Goal: Information Seeking & Learning: Check status

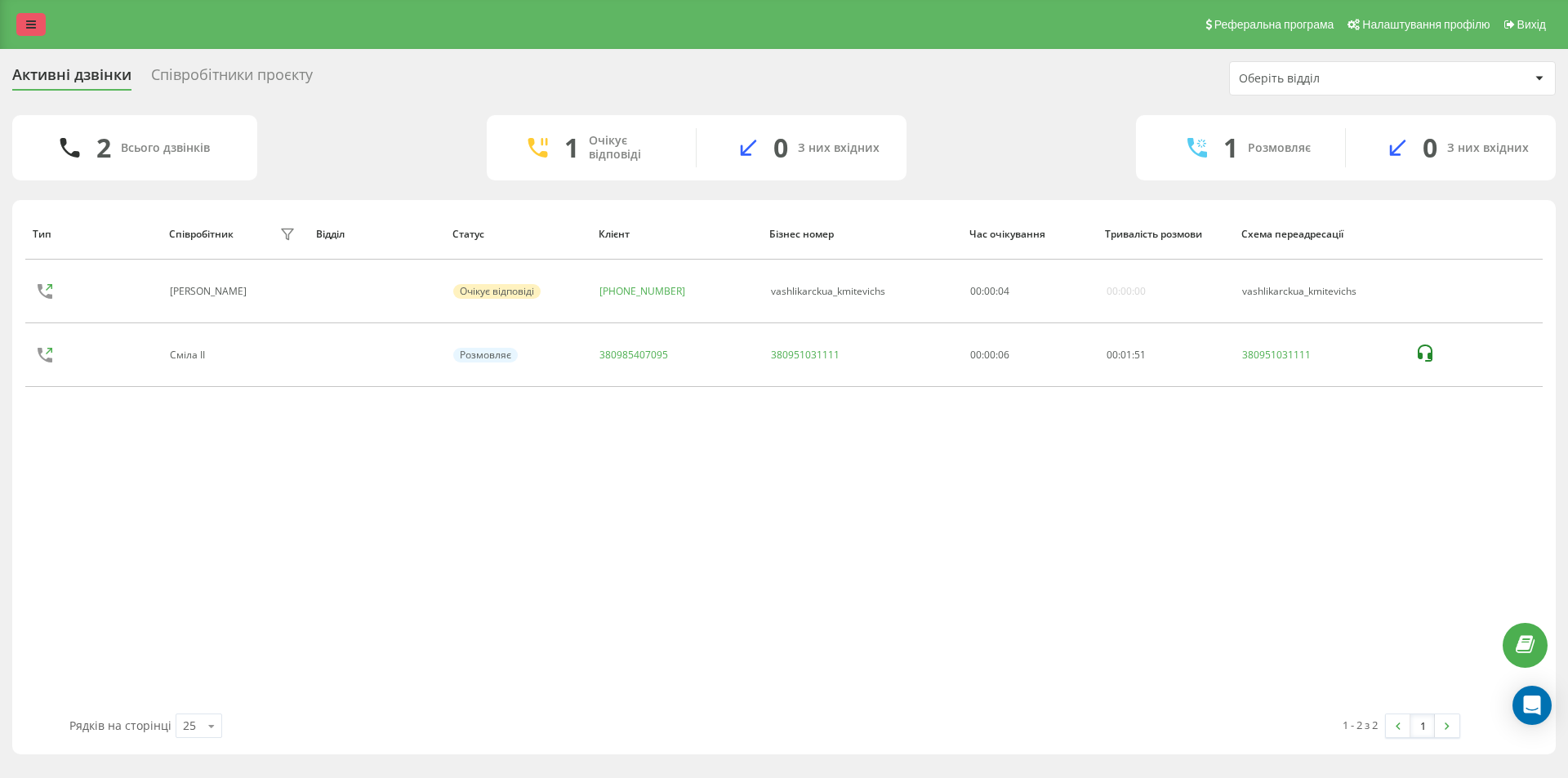
click at [29, 13] on link at bounding box center [31, 24] width 29 height 23
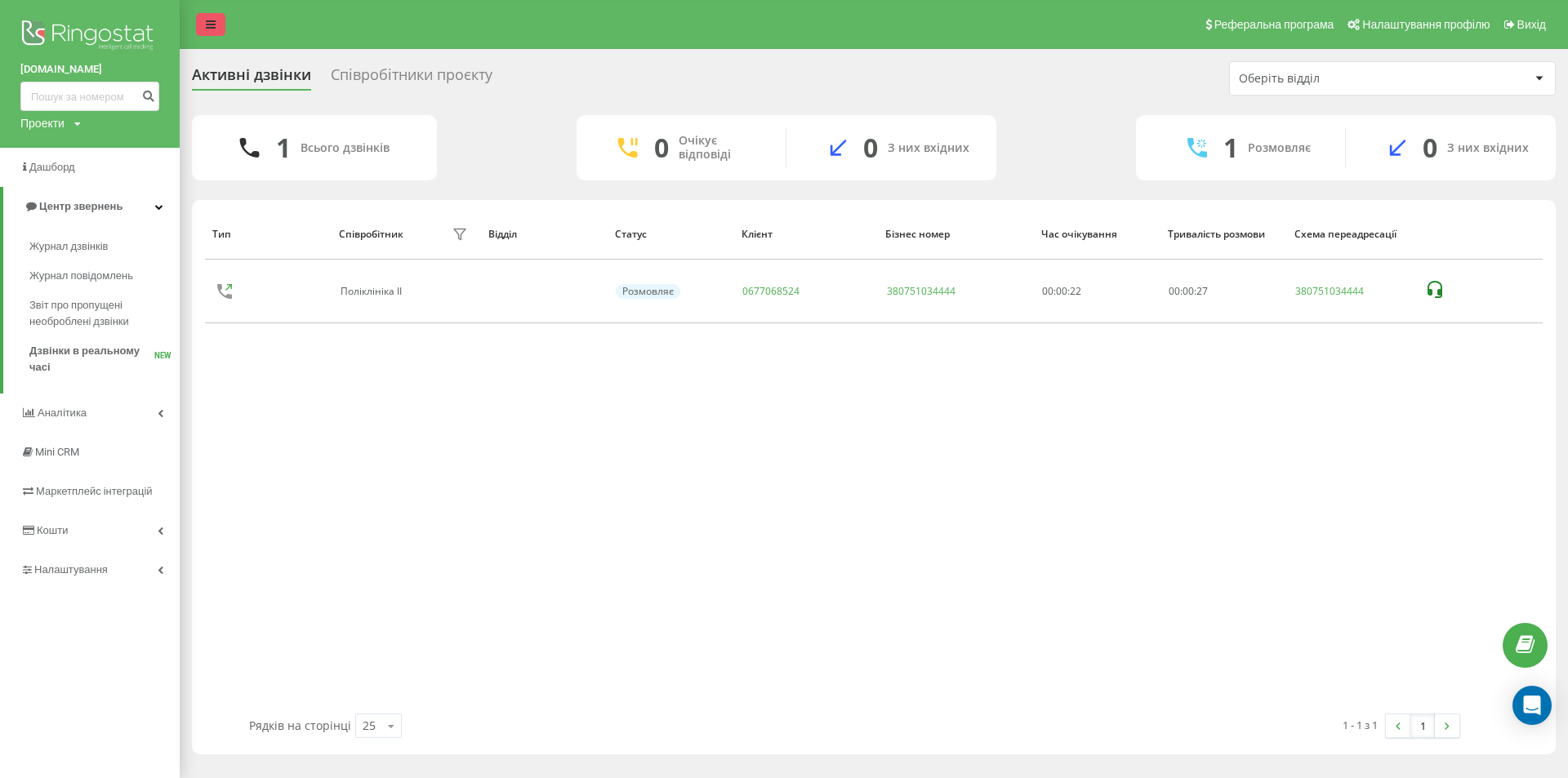
click at [221, 15] on link at bounding box center [211, 24] width 29 height 23
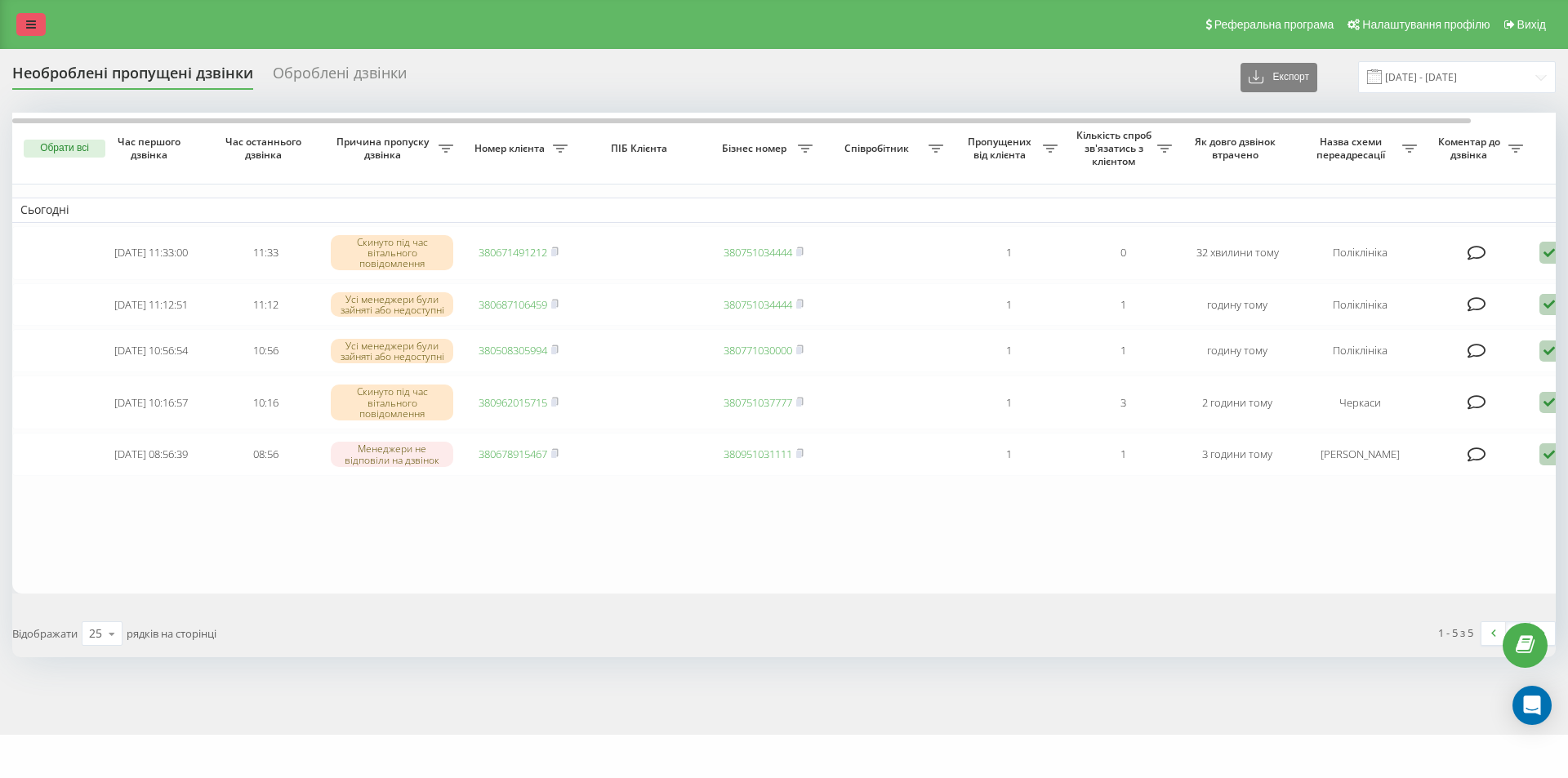
click at [24, 31] on link at bounding box center [31, 24] width 29 height 23
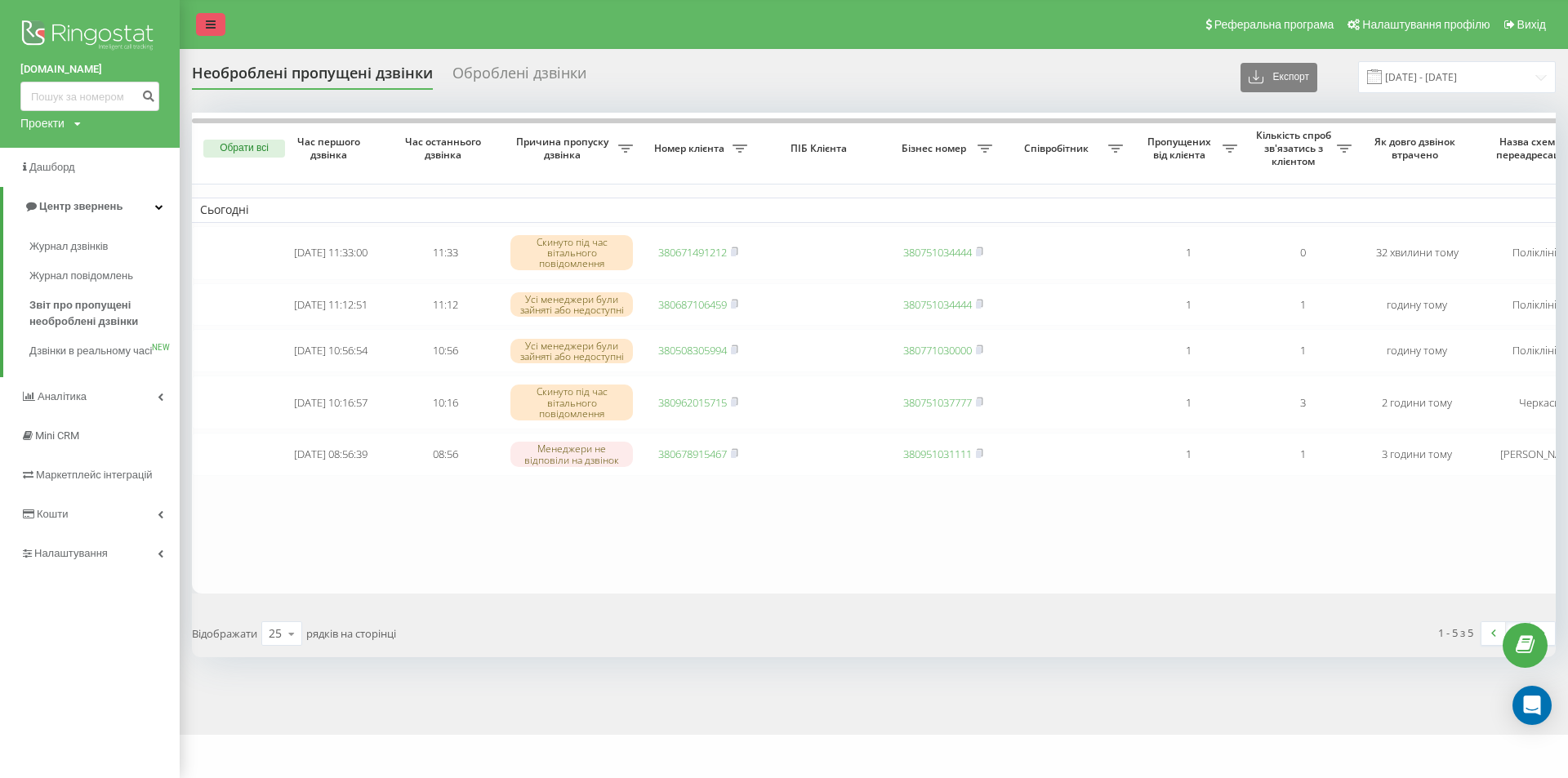
click at [215, 19] on icon at bounding box center [211, 24] width 10 height 11
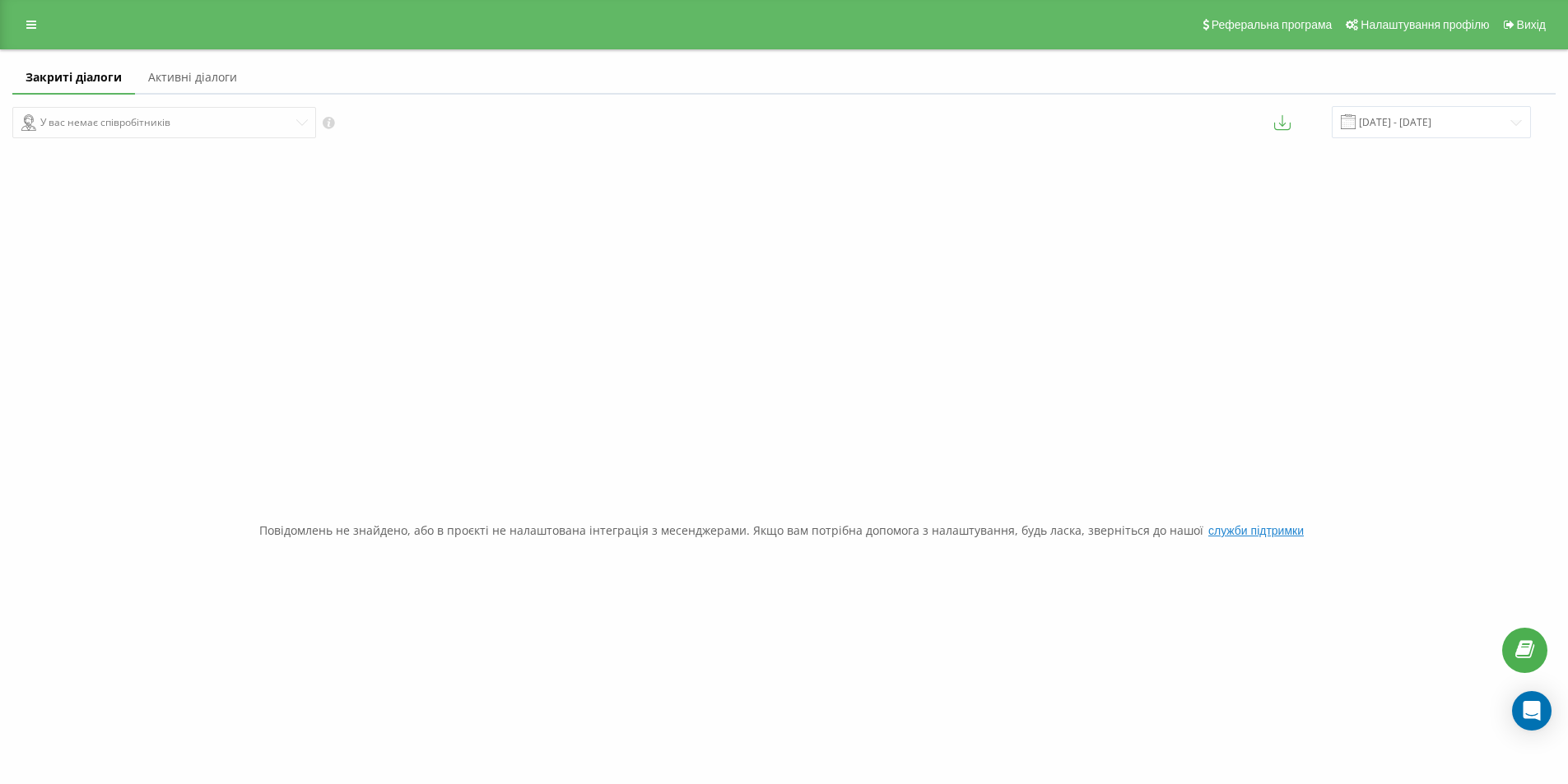
click at [218, 76] on link "Активні діалоги" at bounding box center [193, 79] width 115 height 33
click at [62, 70] on link "Закриті діалоги" at bounding box center [69, 79] width 114 height 33
click at [70, 120] on div "У вас немає співробітників" at bounding box center [392, 122] width 760 height 32
drag, startPoint x: 119, startPoint y: 123, endPoint x: 139, endPoint y: 127, distance: 20.4
click at [128, 125] on div "У вас немає співробітників" at bounding box center [392, 122] width 760 height 32
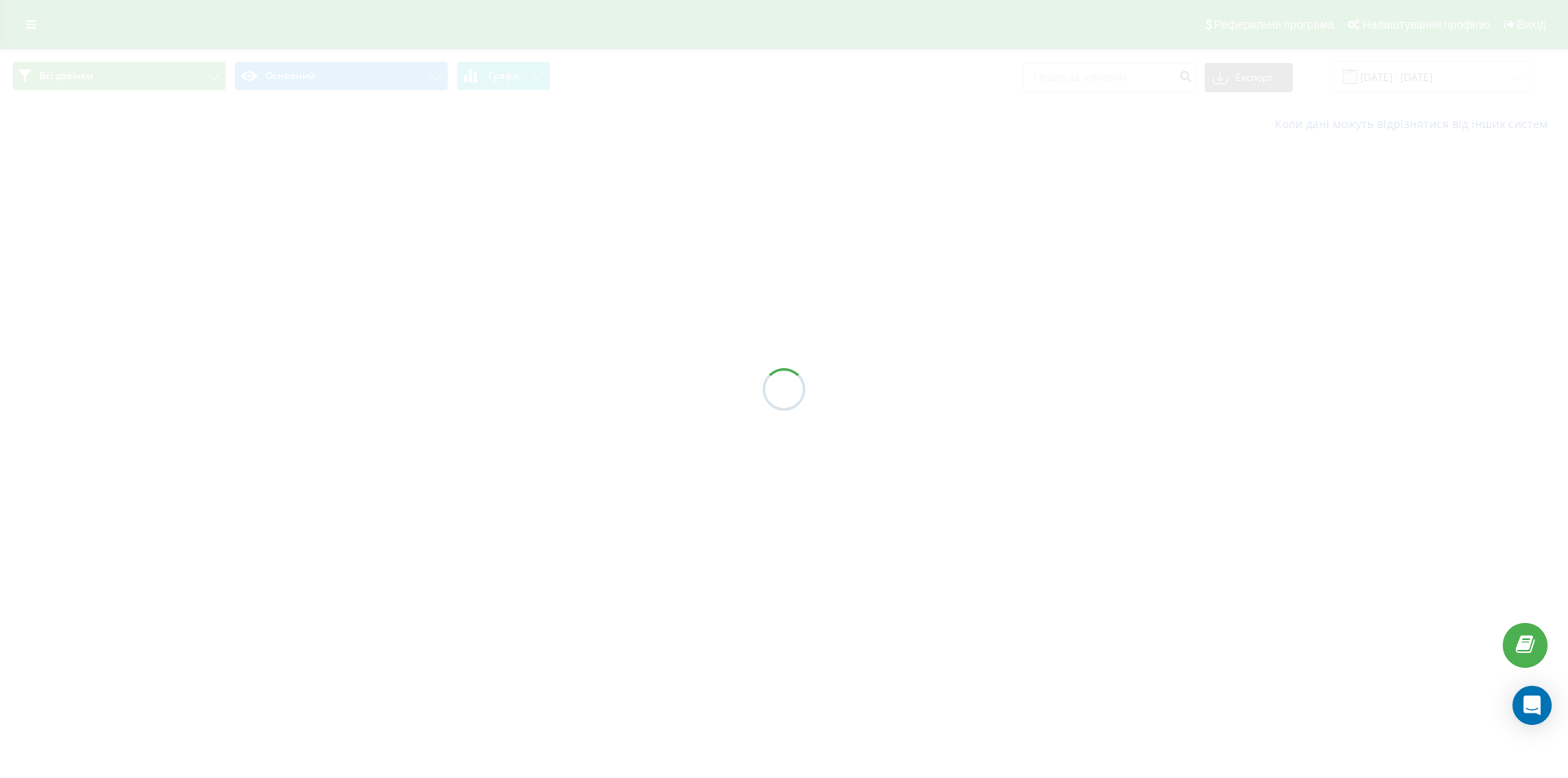
click at [1083, 79] on div at bounding box center [784, 389] width 1568 height 778
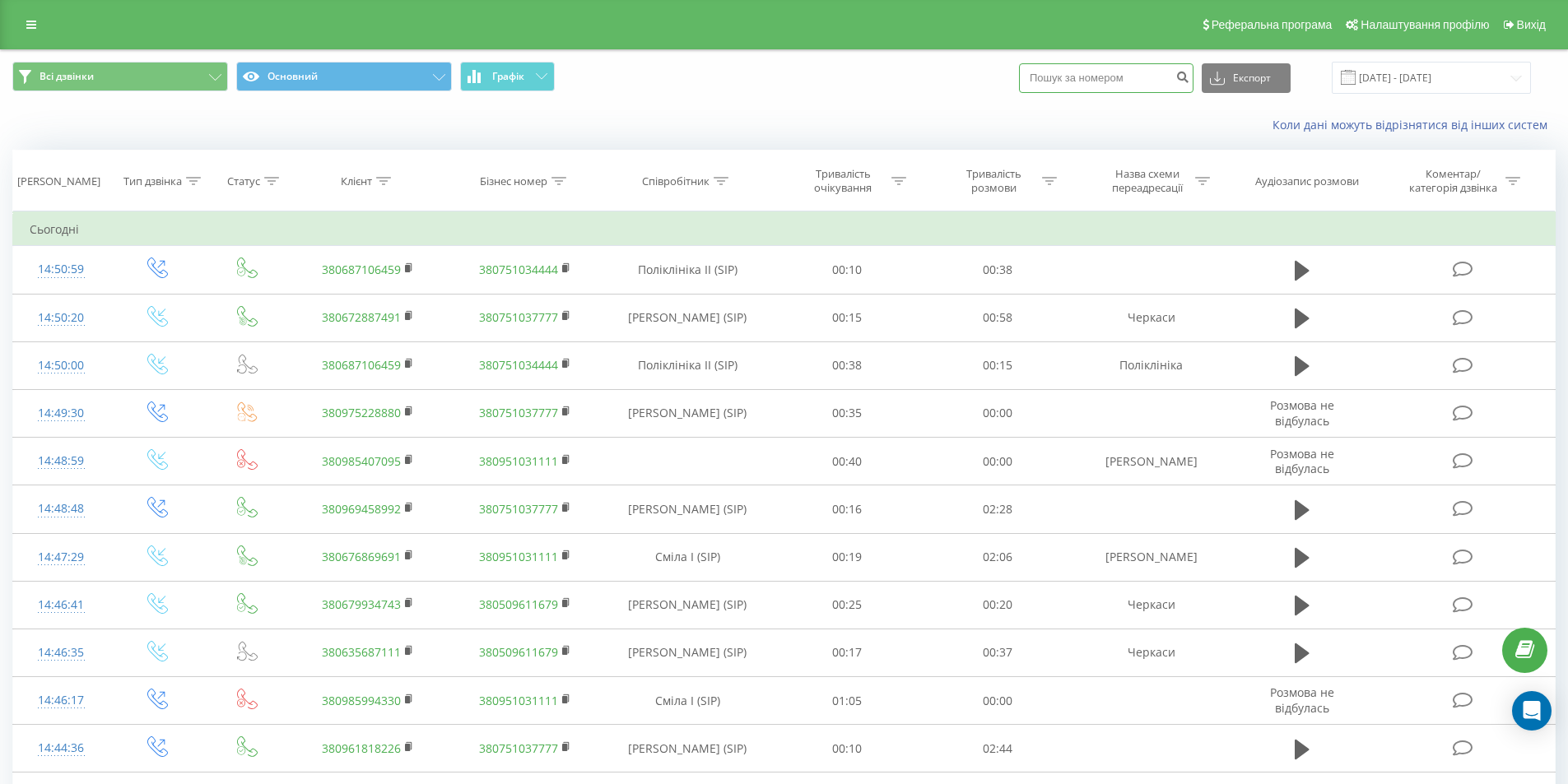
click at [1087, 84] on input at bounding box center [1106, 78] width 174 height 30
paste input "380672887491"
type input "380672887491"
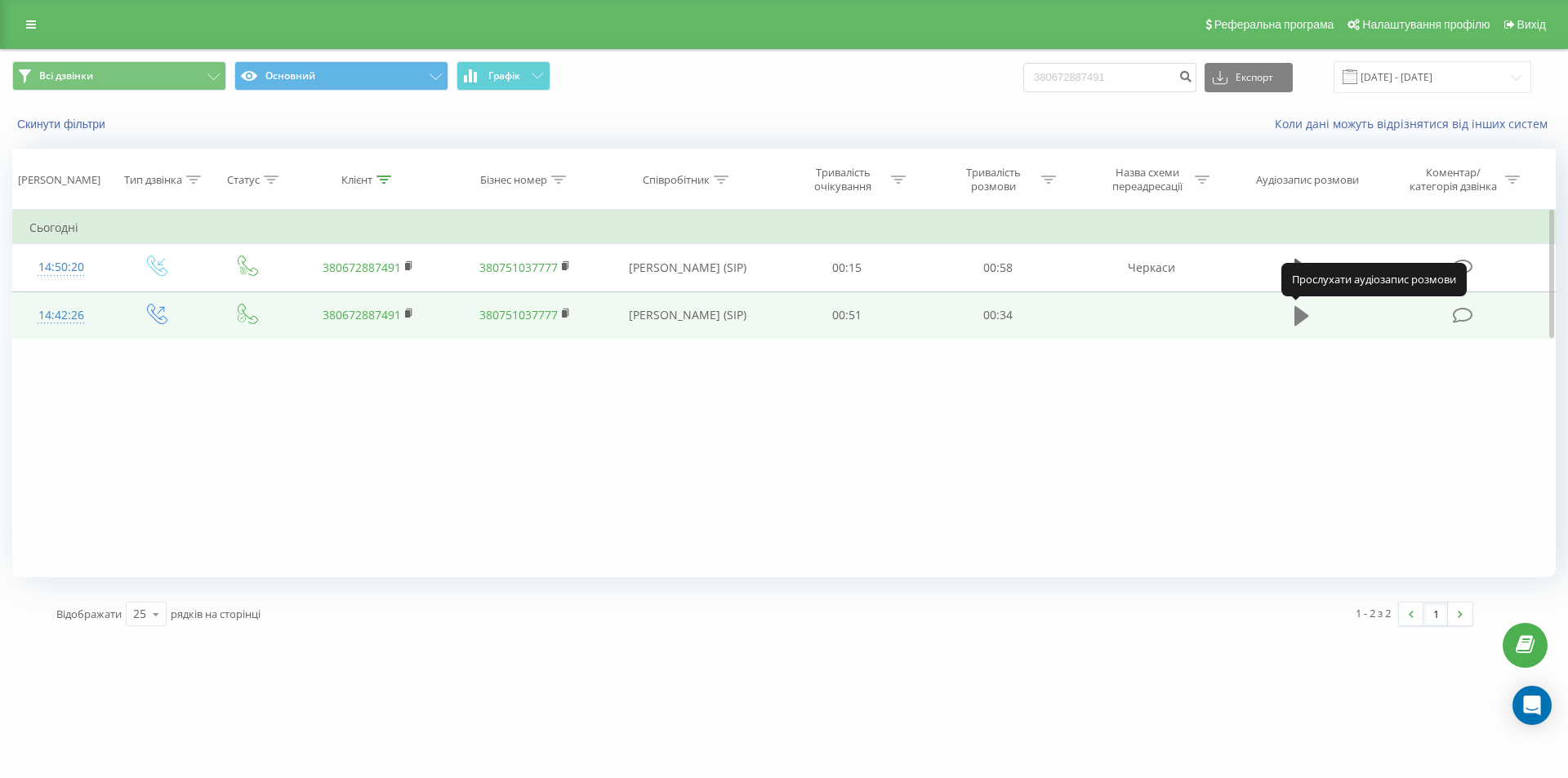
click at [1308, 319] on icon at bounding box center [1301, 315] width 15 height 23
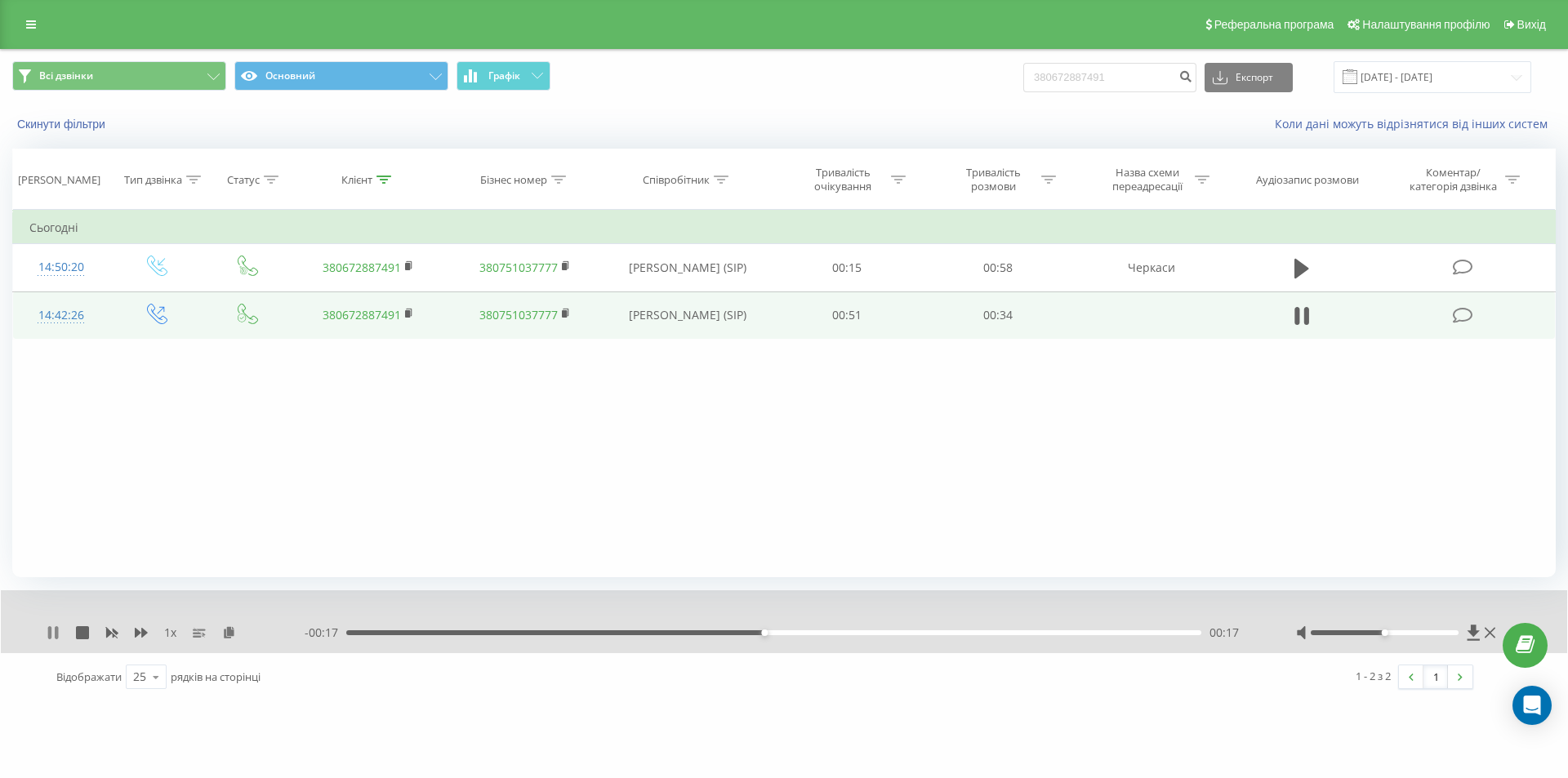
click at [53, 630] on icon at bounding box center [53, 633] width 13 height 13
click at [64, 630] on div "1 x" at bounding box center [176, 633] width 258 height 17
click at [60, 630] on div "1 x" at bounding box center [176, 633] width 258 height 17
click at [56, 635] on div "1 x" at bounding box center [176, 633] width 258 height 17
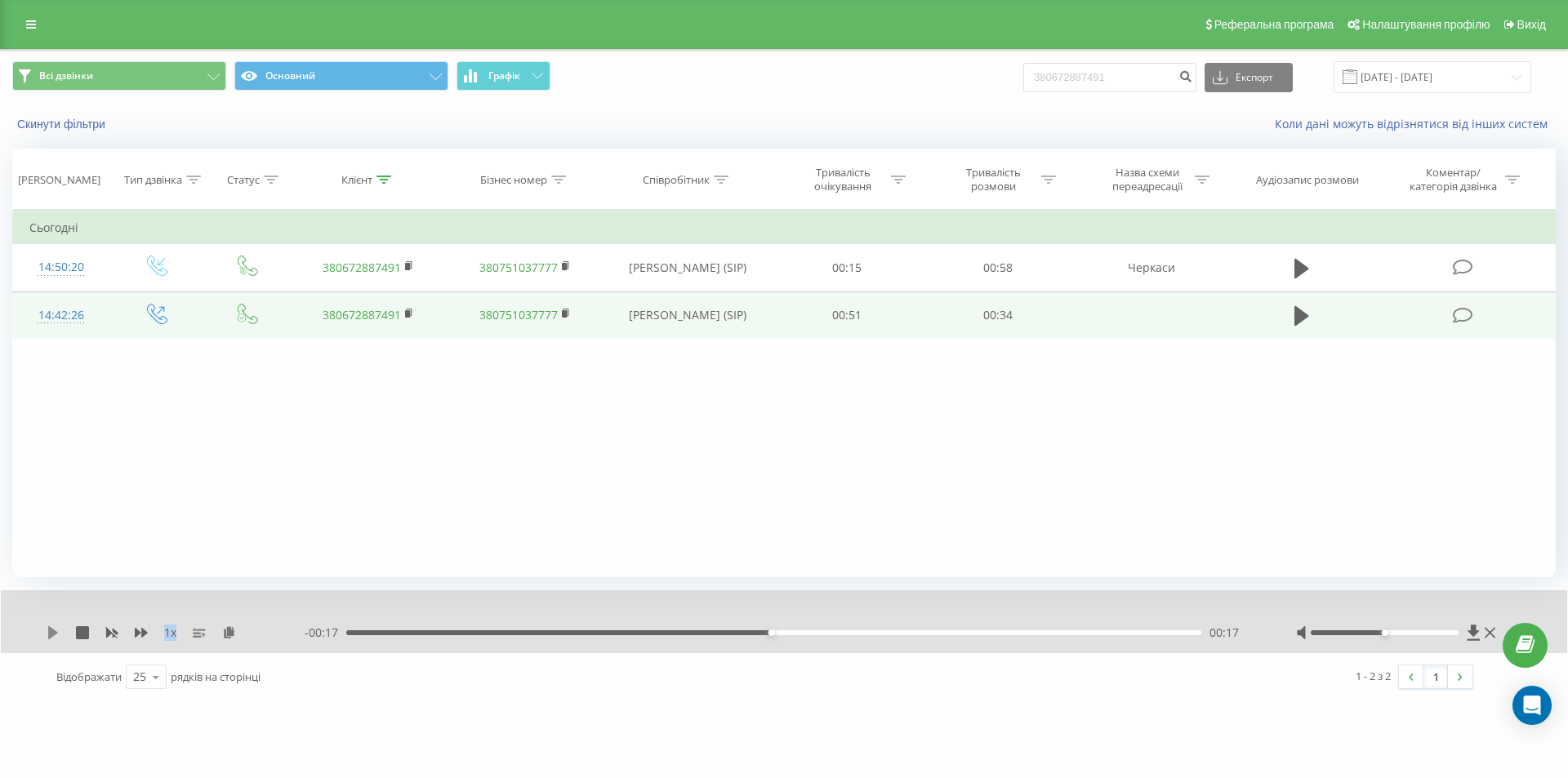
click at [54, 635] on icon at bounding box center [52, 633] width 10 height 13
click at [44, 637] on div "1 x - 00:11 00:24 00:24" at bounding box center [784, 622] width 1566 height 63
click at [55, 631] on icon at bounding box center [56, 633] width 4 height 13
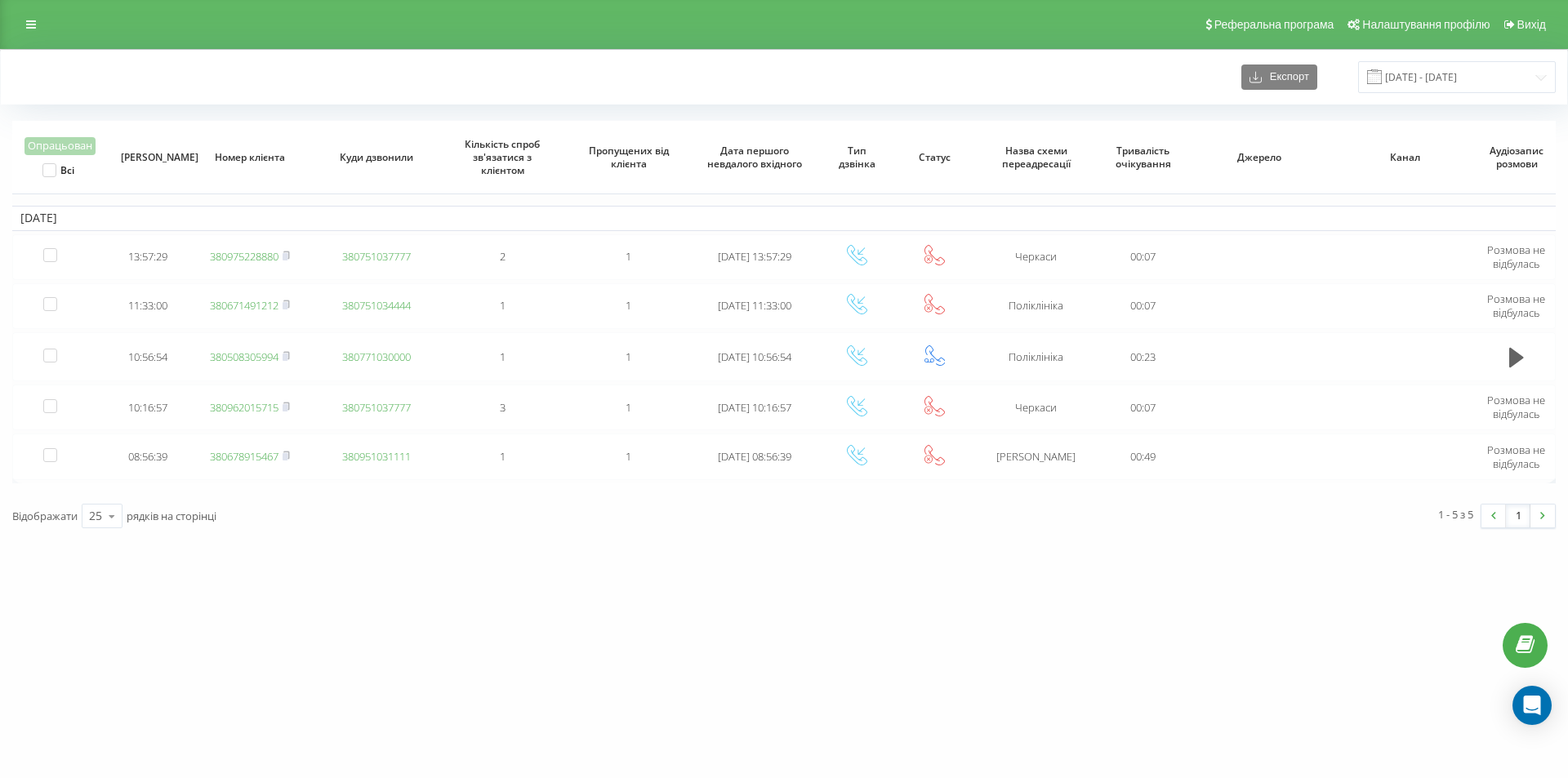
click at [37, 12] on div "Реферальна програма Налаштування профілю Вихід" at bounding box center [784, 24] width 1568 height 49
click at [27, 33] on link at bounding box center [31, 24] width 29 height 23
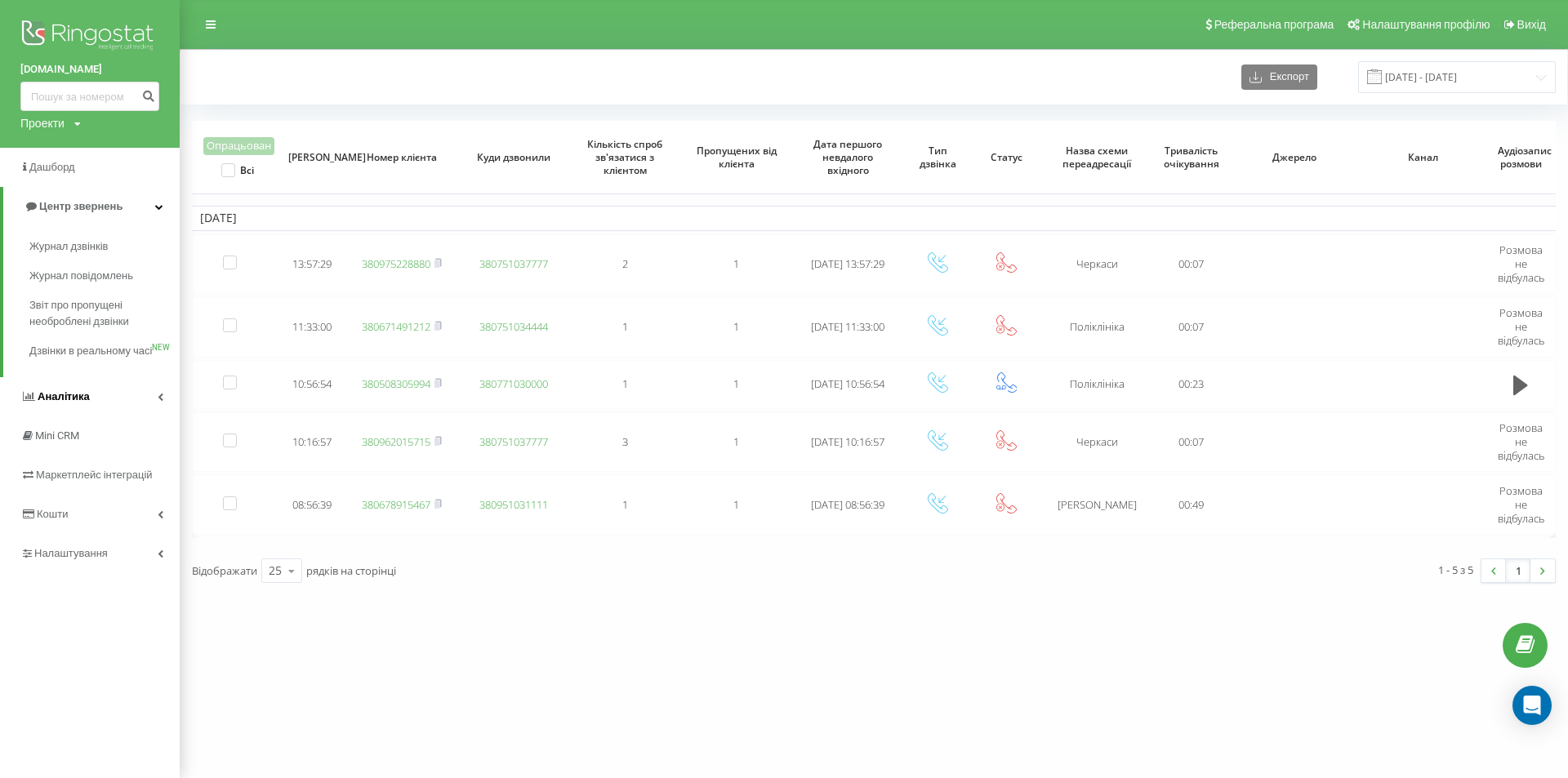
click at [99, 417] on link "Аналiтика" at bounding box center [89, 396] width 179 height 40
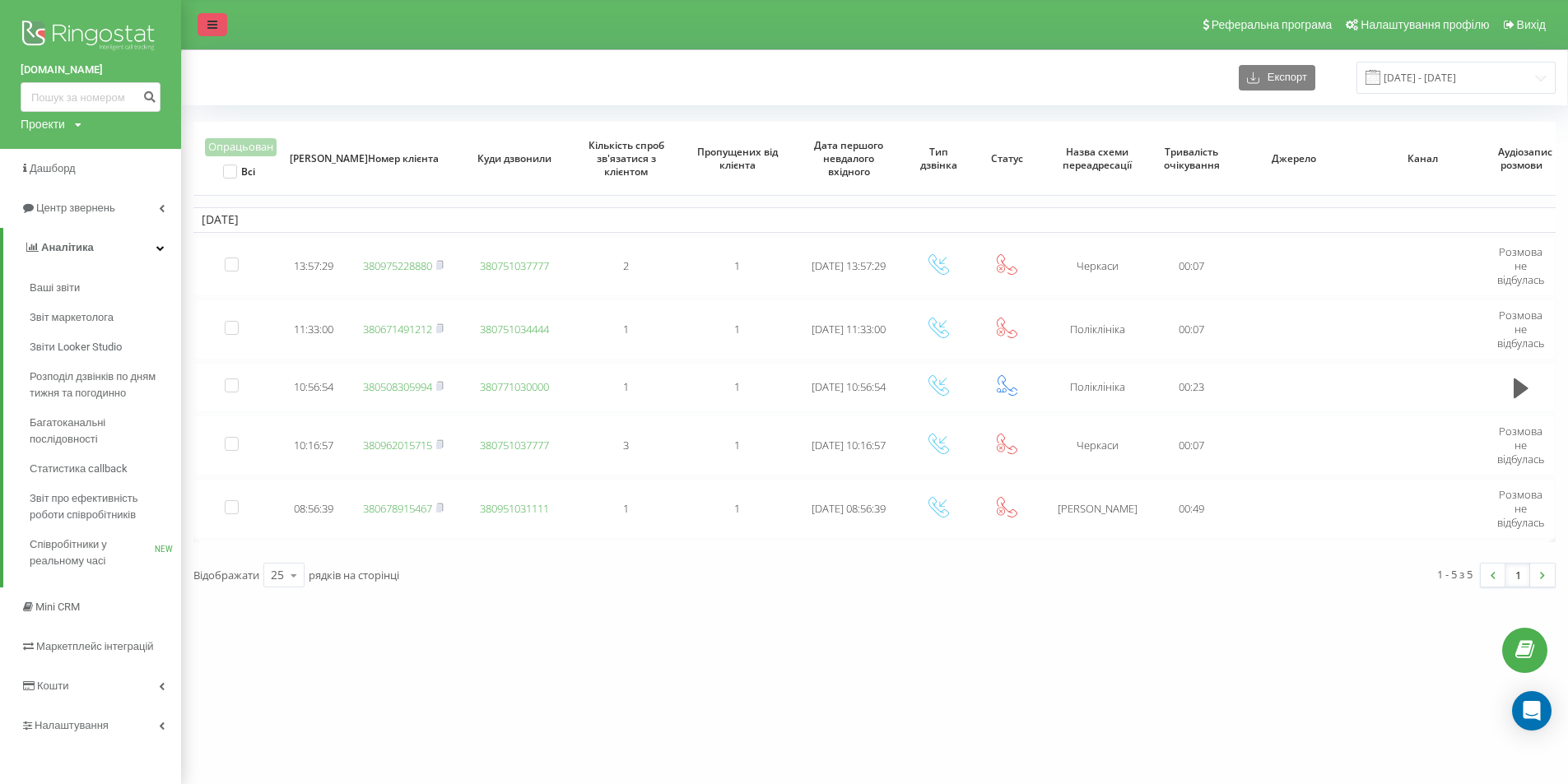
click at [216, 20] on icon at bounding box center [212, 24] width 10 height 11
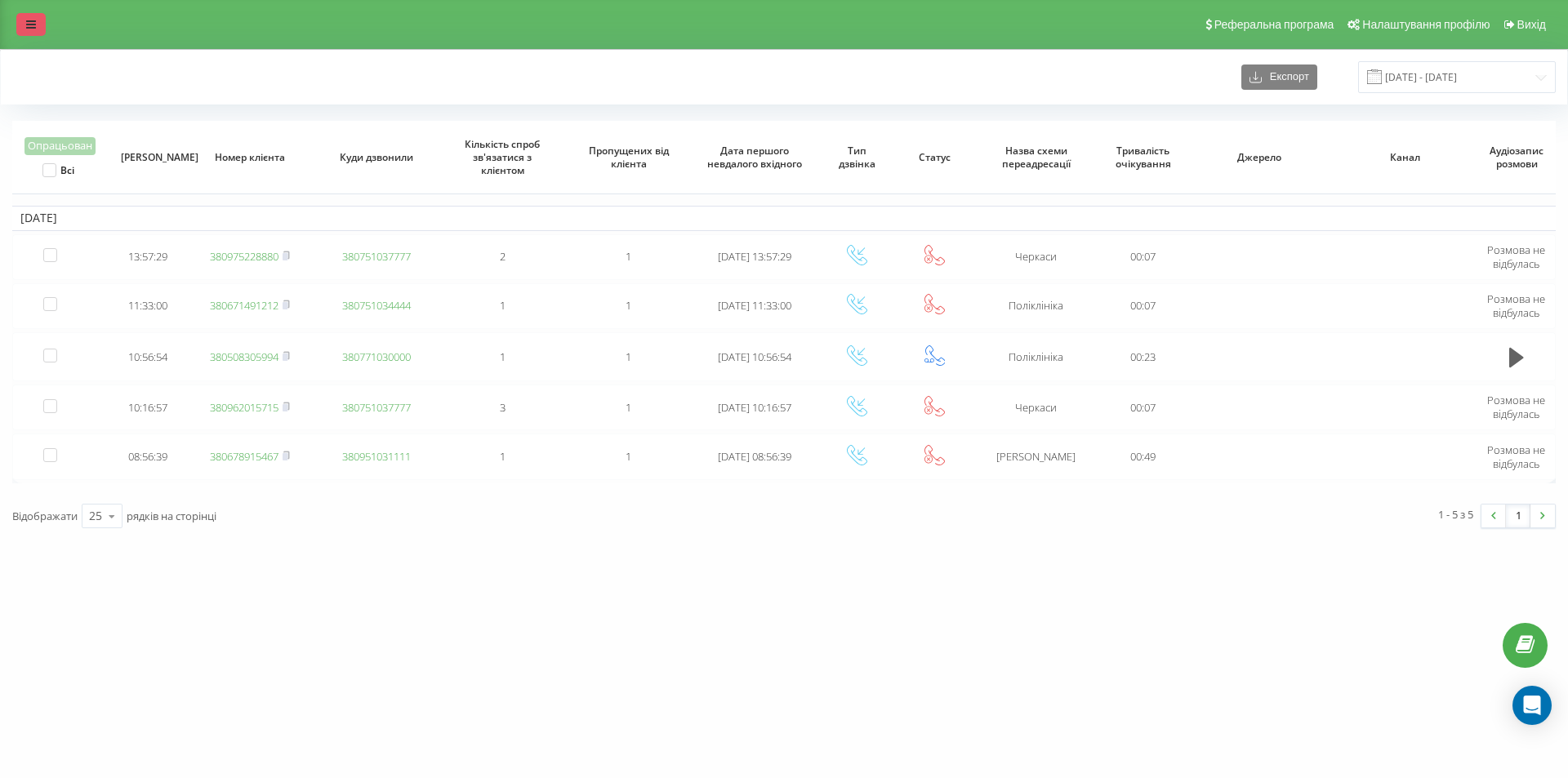
click at [34, 26] on icon at bounding box center [30, 24] width 10 height 11
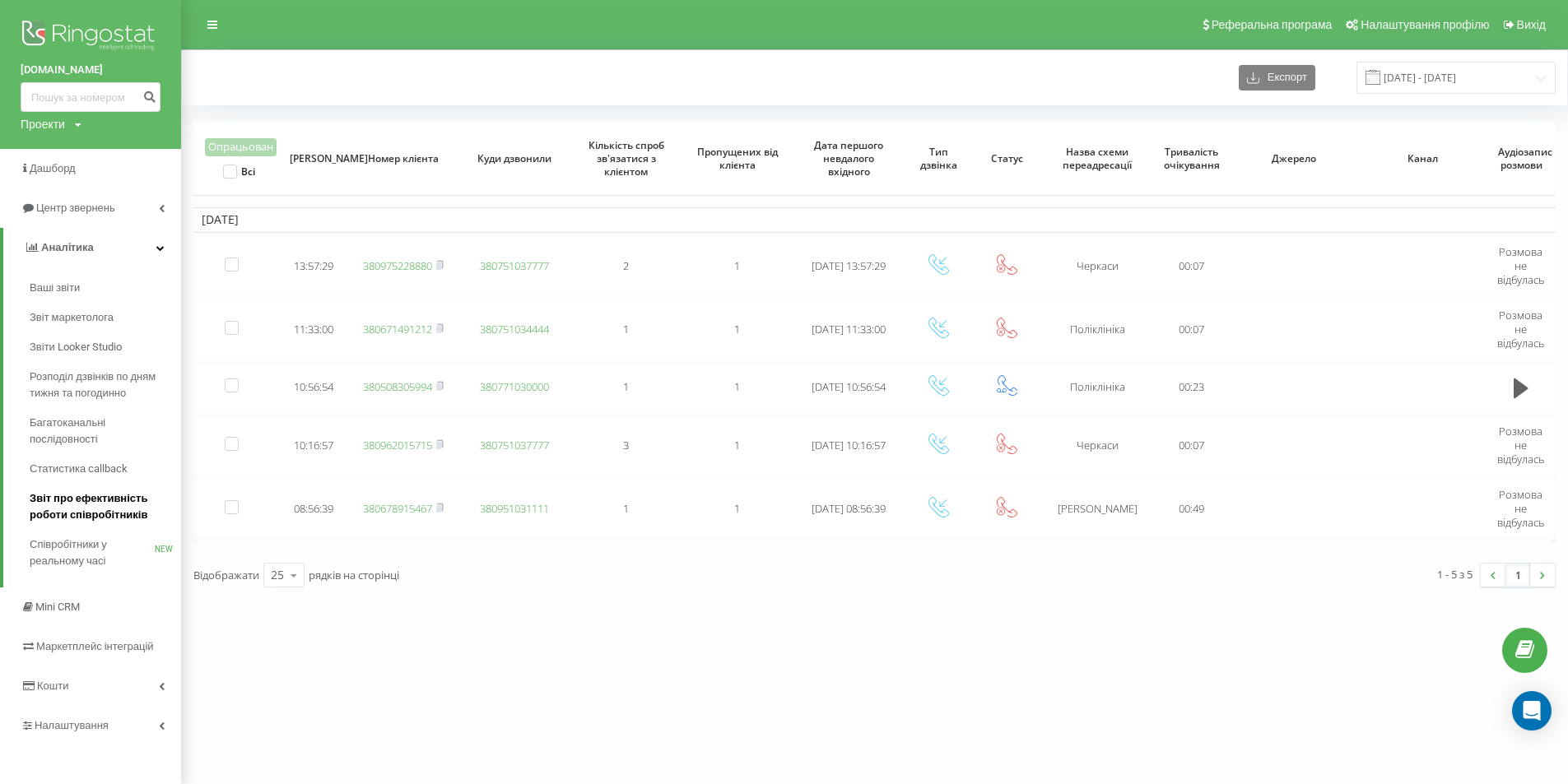
drag, startPoint x: 92, startPoint y: 515, endPoint x: 80, endPoint y: 503, distance: 17.0
click at [218, 32] on link at bounding box center [212, 24] width 30 height 23
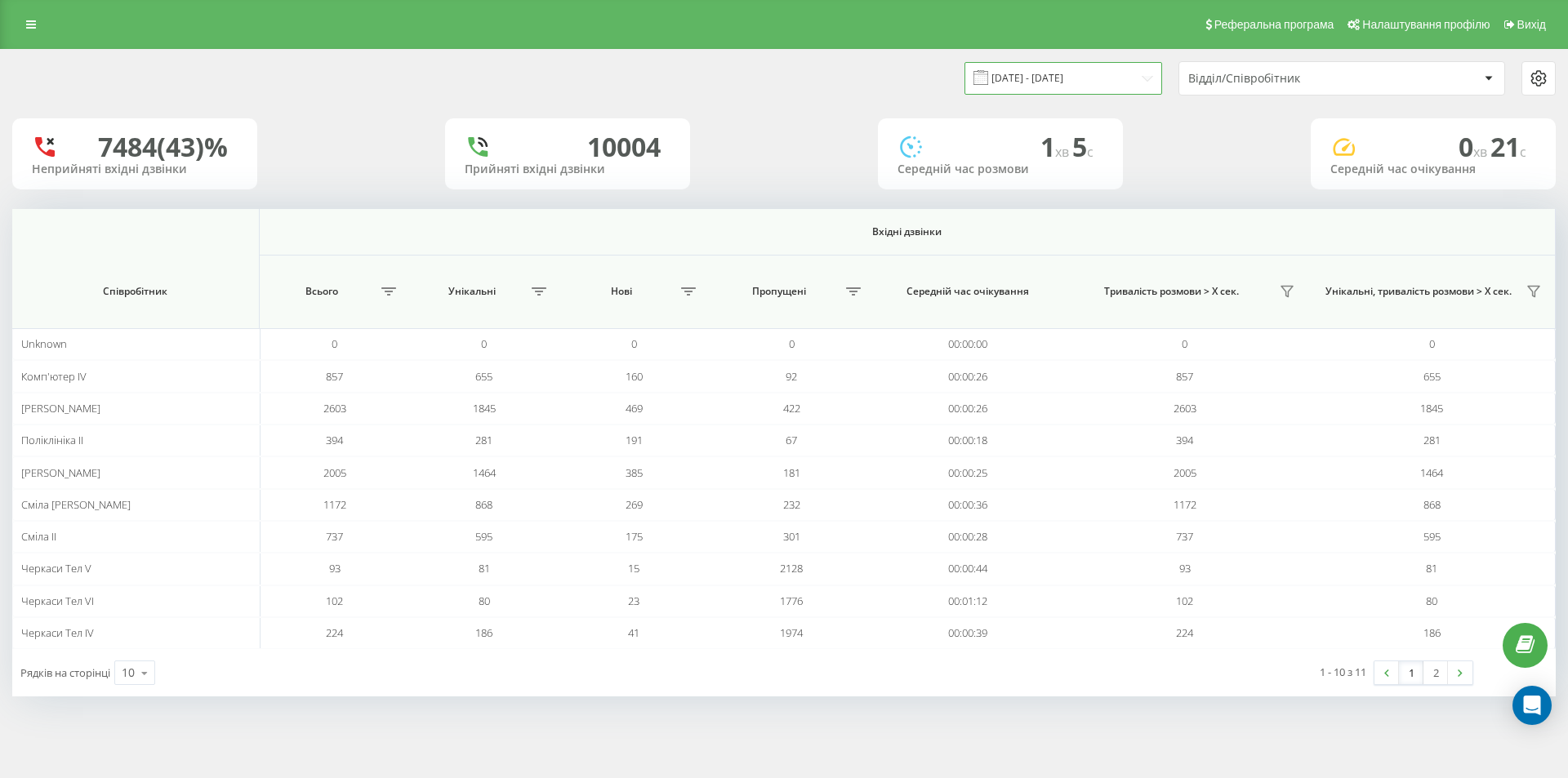
drag, startPoint x: 1091, startPoint y: 77, endPoint x: 1041, endPoint y: 88, distance: 51.2
click at [1090, 78] on input "[DATE] - [DATE]" at bounding box center [1063, 77] width 198 height 32
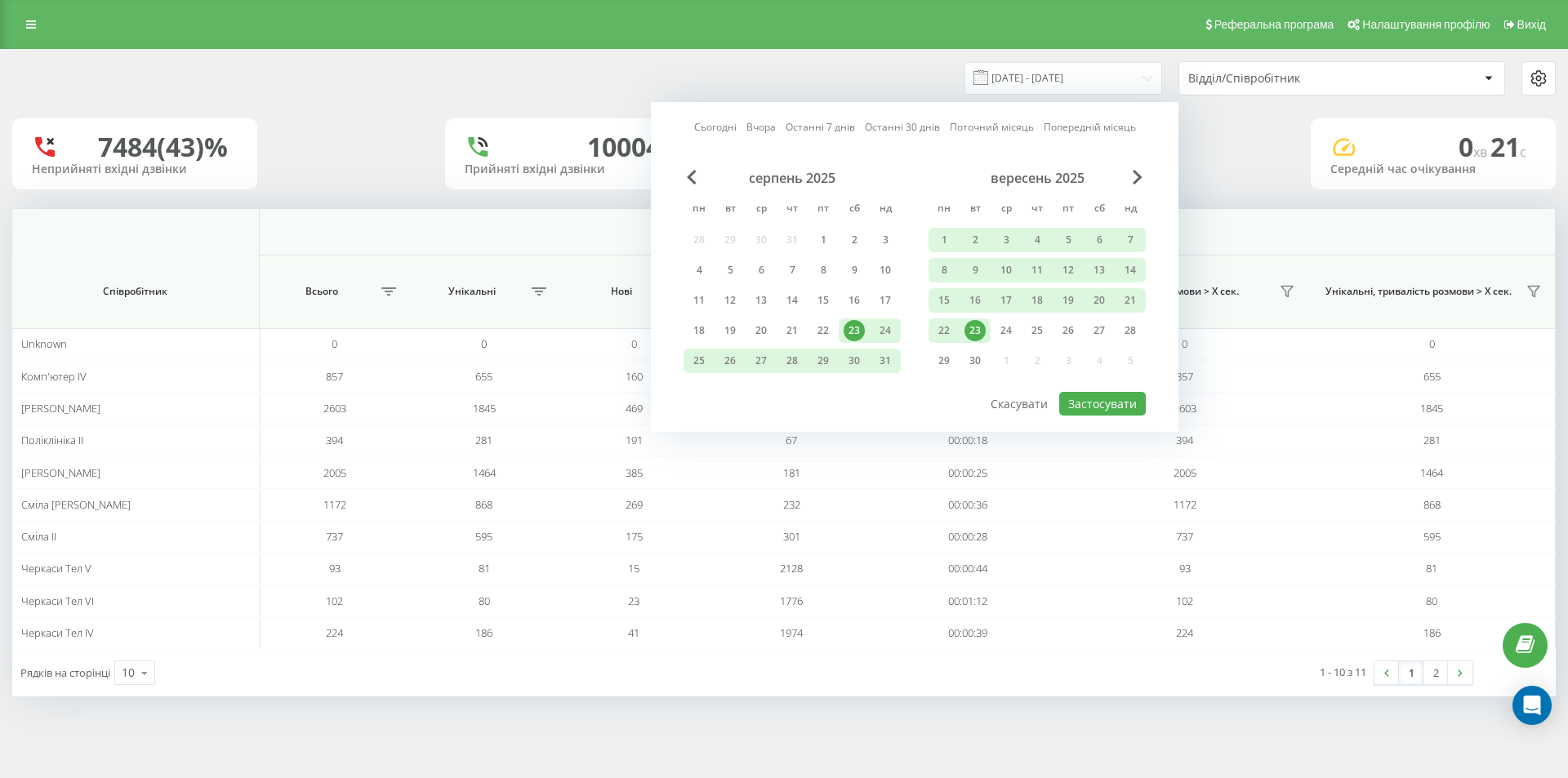
drag, startPoint x: 714, startPoint y: 121, endPoint x: 722, endPoint y: 133, distance: 14.4
click at [714, 122] on link "Сьогодні" at bounding box center [715, 127] width 42 height 16
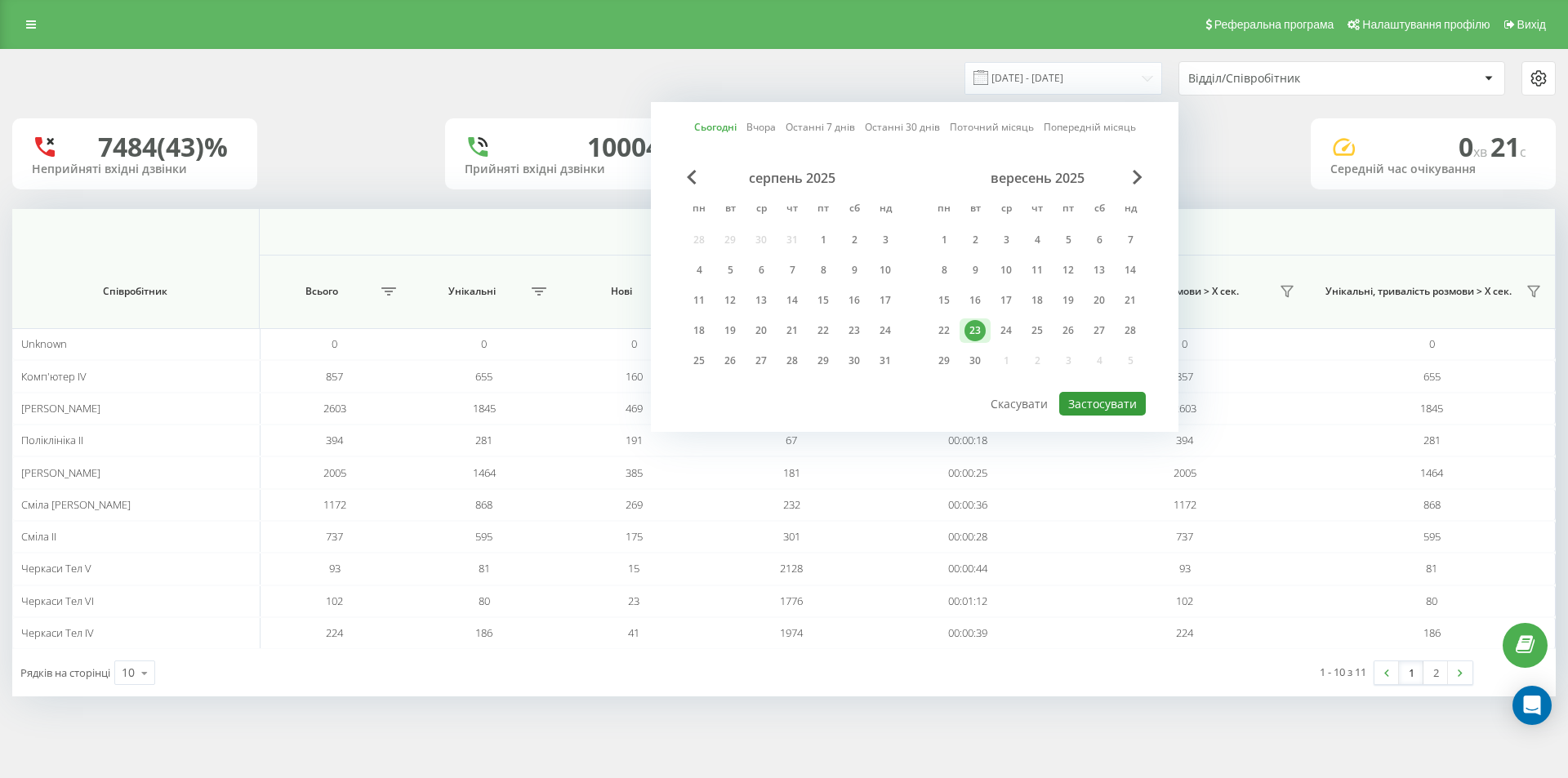
click at [1104, 405] on button "Застосувати" at bounding box center [1103, 404] width 86 height 24
type input "[DATE] - [DATE]"
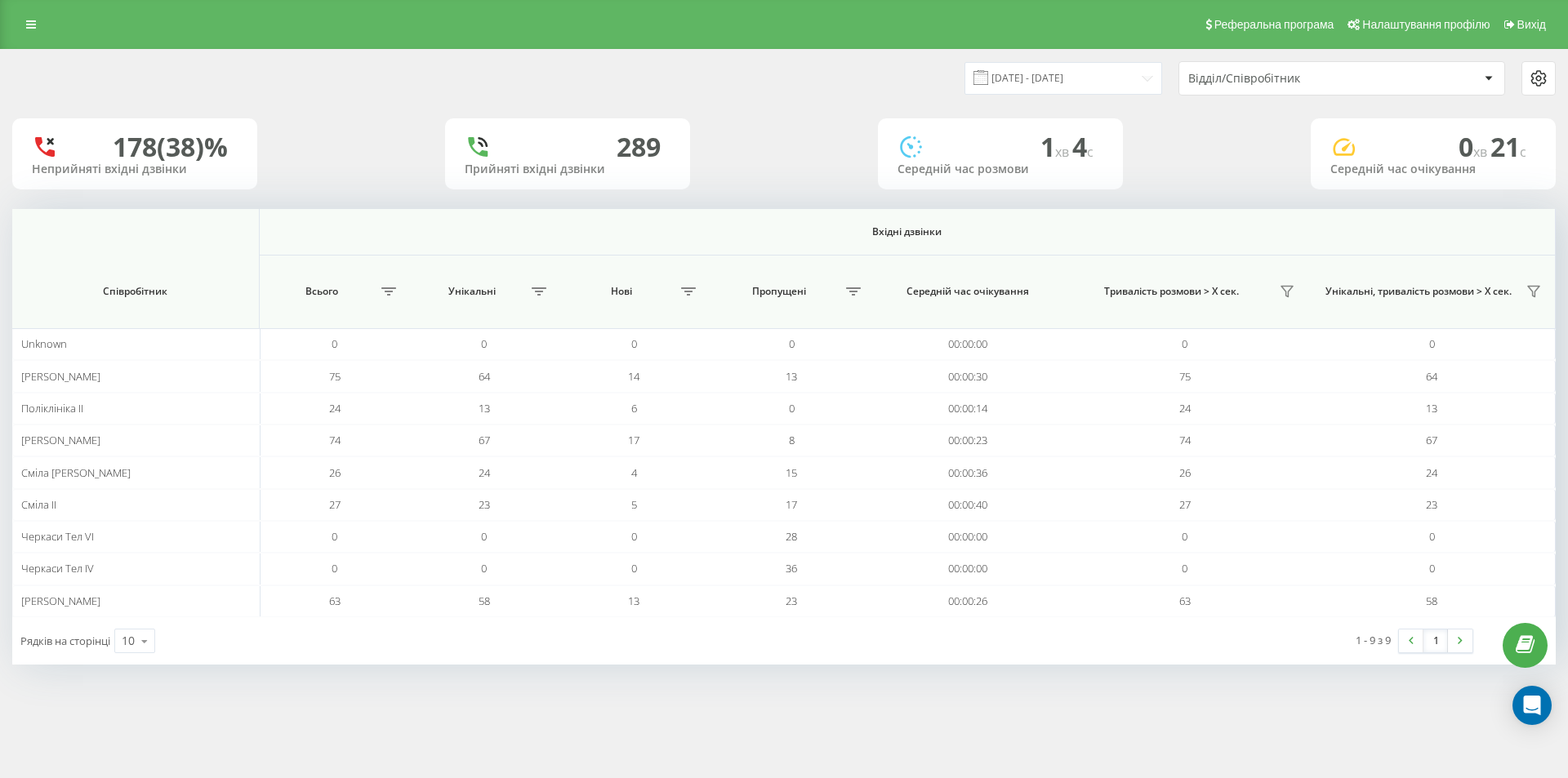
click at [1472, 640] on div "1" at bounding box center [1436, 641] width 75 height 25
click at [1467, 644] on link at bounding box center [1459, 641] width 25 height 23
click at [1465, 639] on link at bounding box center [1459, 641] width 25 height 23
click at [28, 24] on icon at bounding box center [30, 24] width 10 height 11
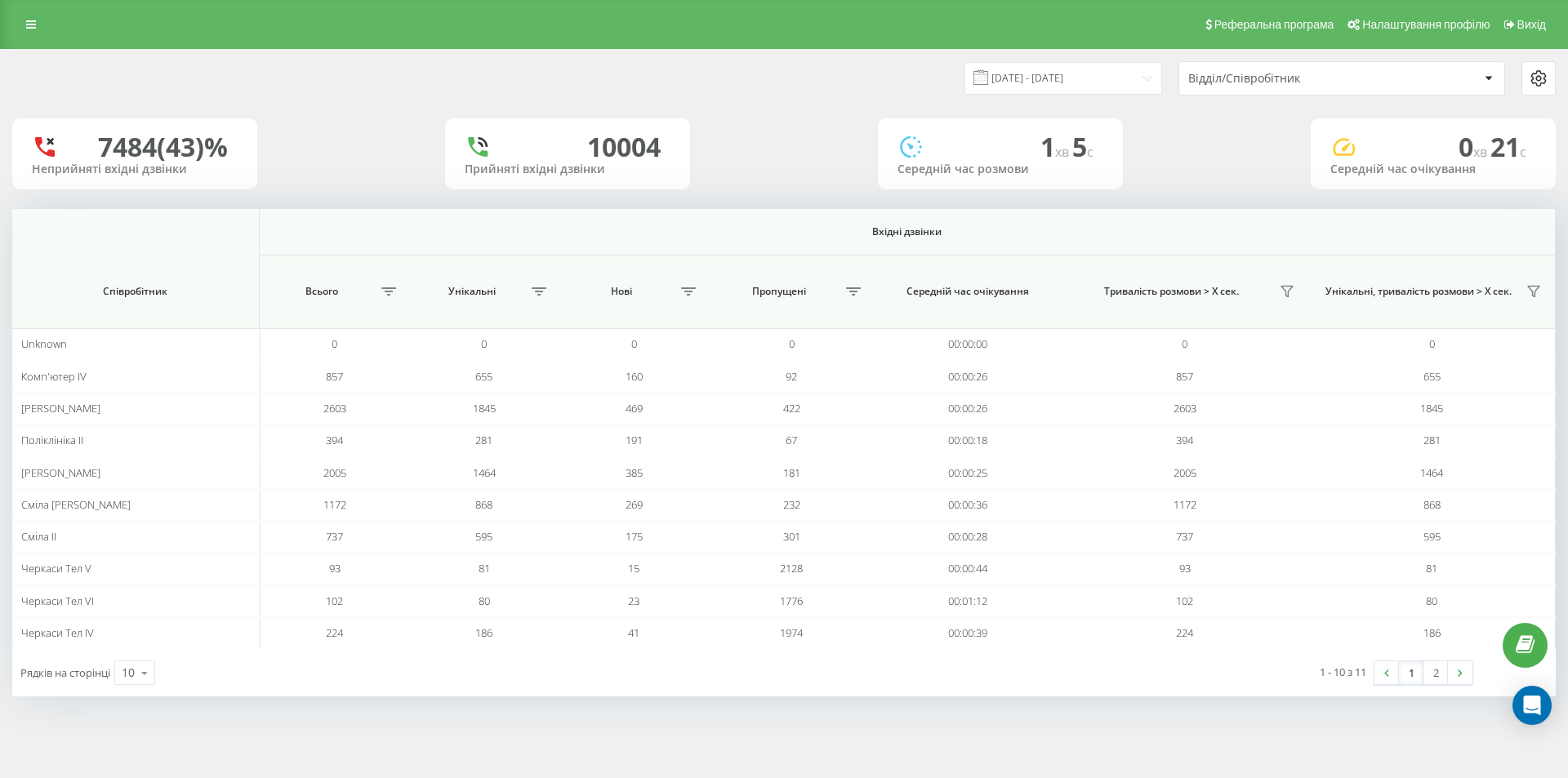
click at [1414, 67] on div "Відділ/Співробітник" at bounding box center [1341, 78] width 325 height 33
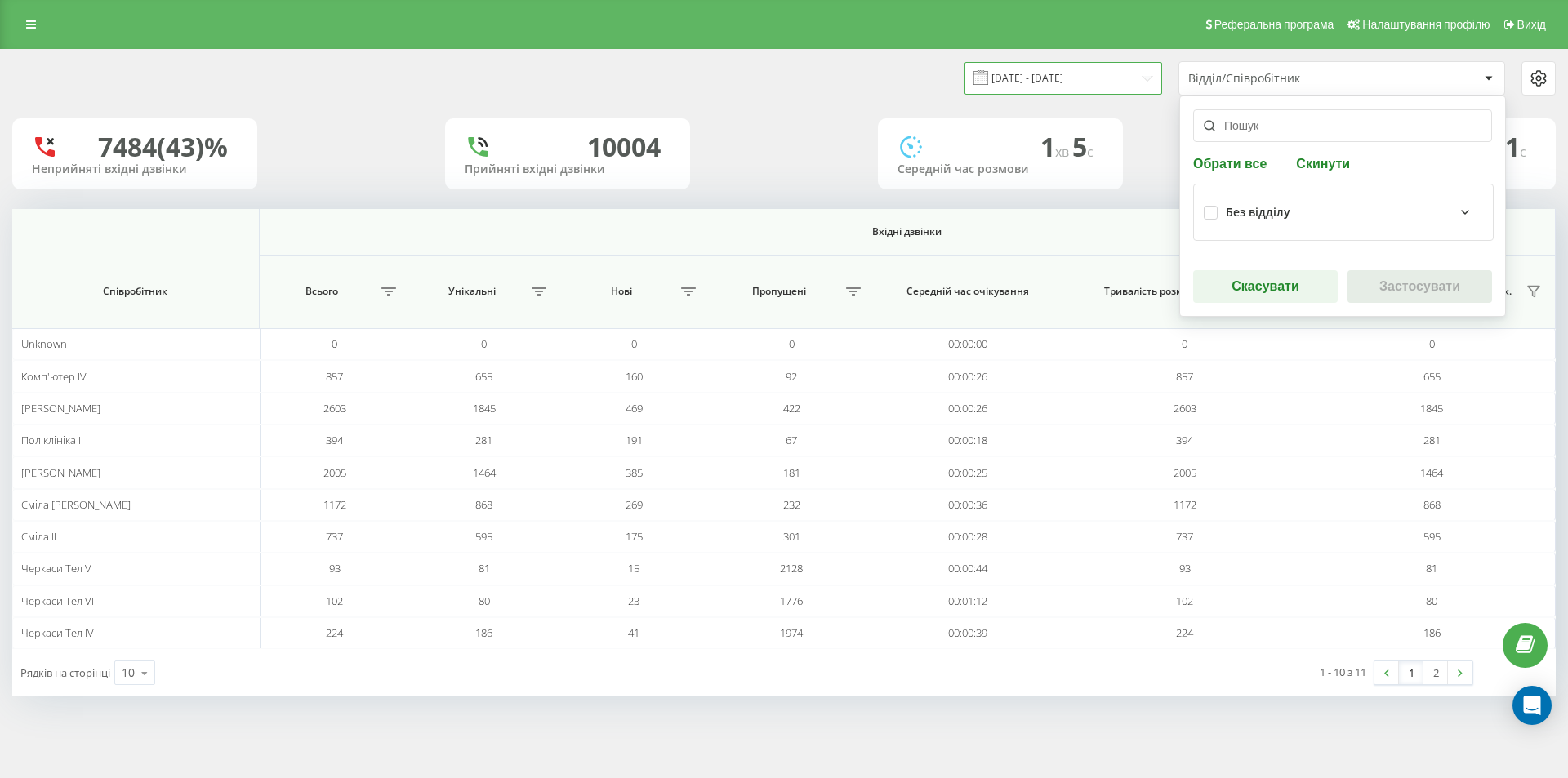
click at [1118, 75] on input "[DATE] - [DATE]" at bounding box center [1063, 77] width 198 height 32
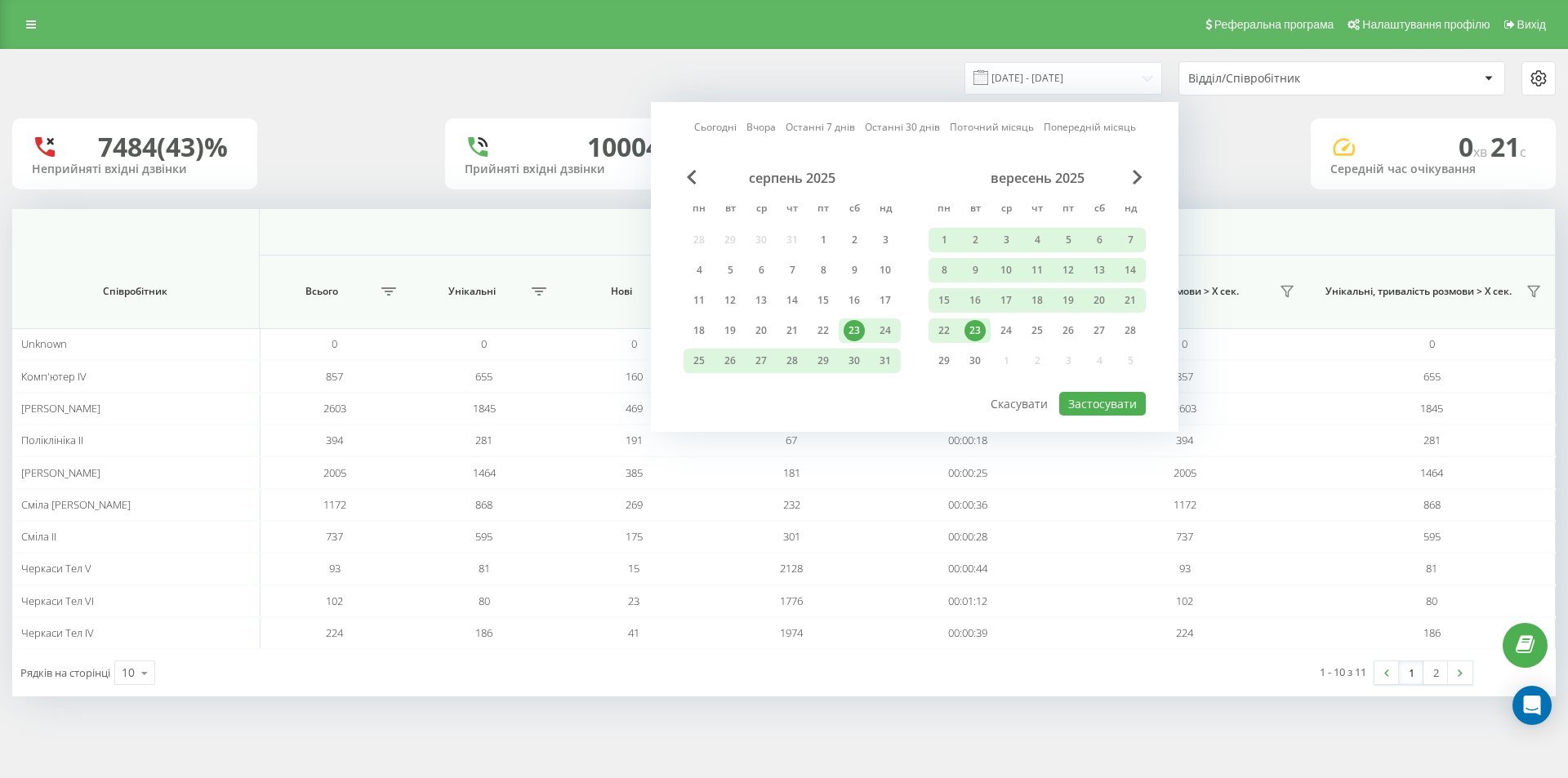
click at [710, 130] on link "Сьогодні" at bounding box center [715, 127] width 42 height 16
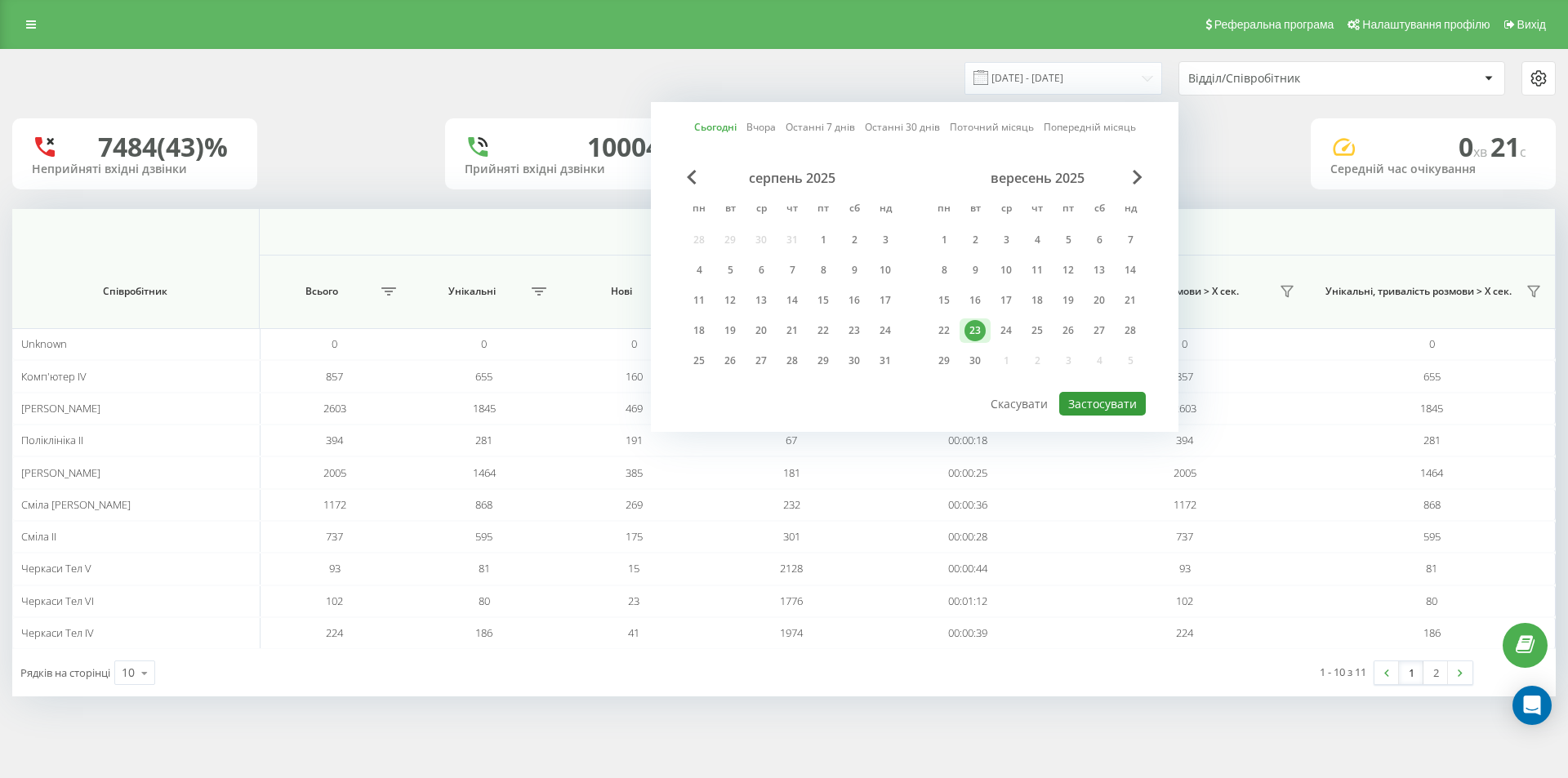
click at [1101, 397] on button "Застосувати" at bounding box center [1103, 404] width 86 height 24
type input "[DATE] - [DATE]"
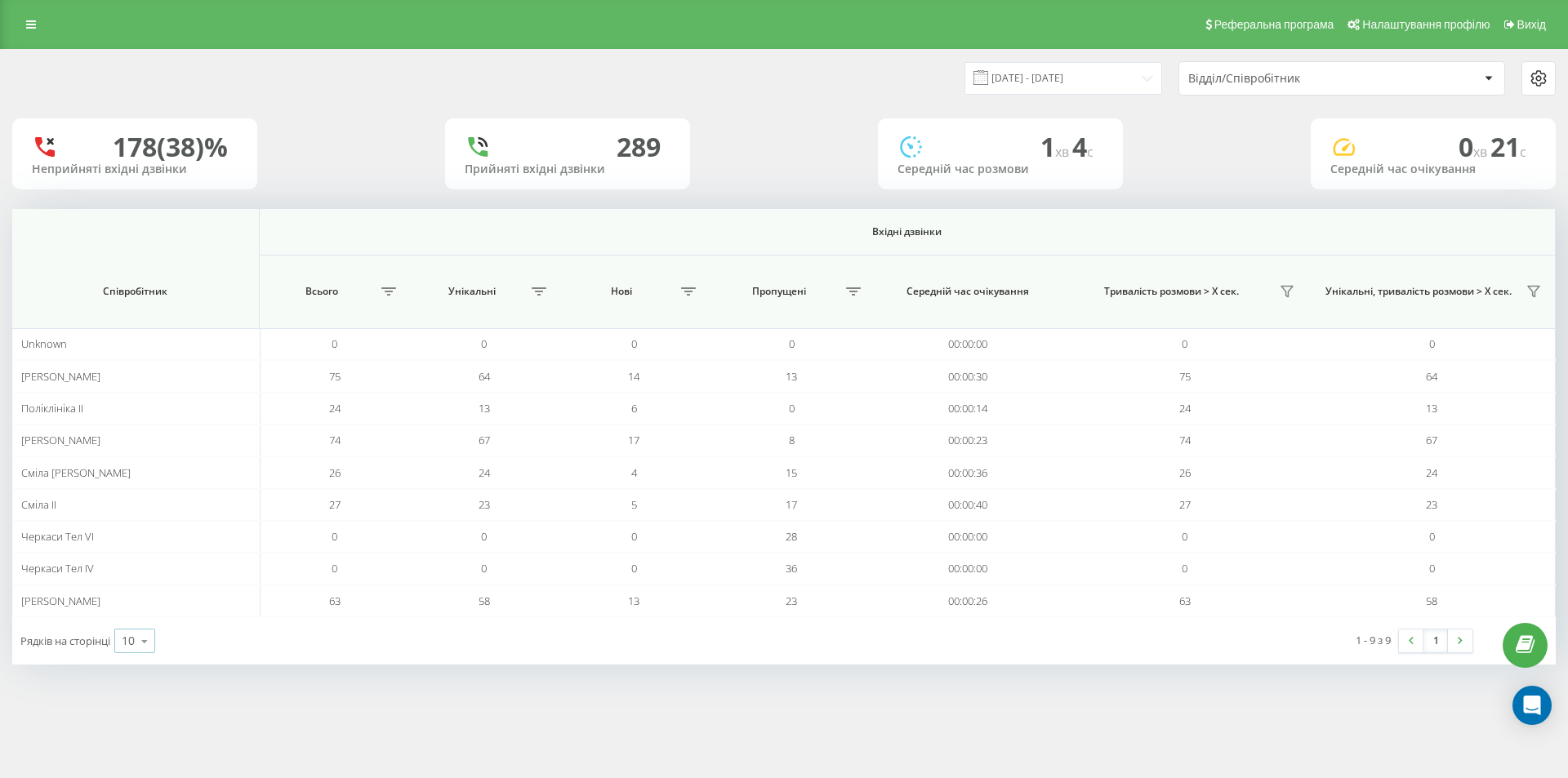
click at [154, 642] on icon at bounding box center [144, 641] width 25 height 32
click at [1464, 638] on link at bounding box center [1459, 641] width 25 height 23
click at [1406, 650] on link at bounding box center [1411, 641] width 25 height 23
click at [1466, 637] on link at bounding box center [1459, 641] width 25 height 23
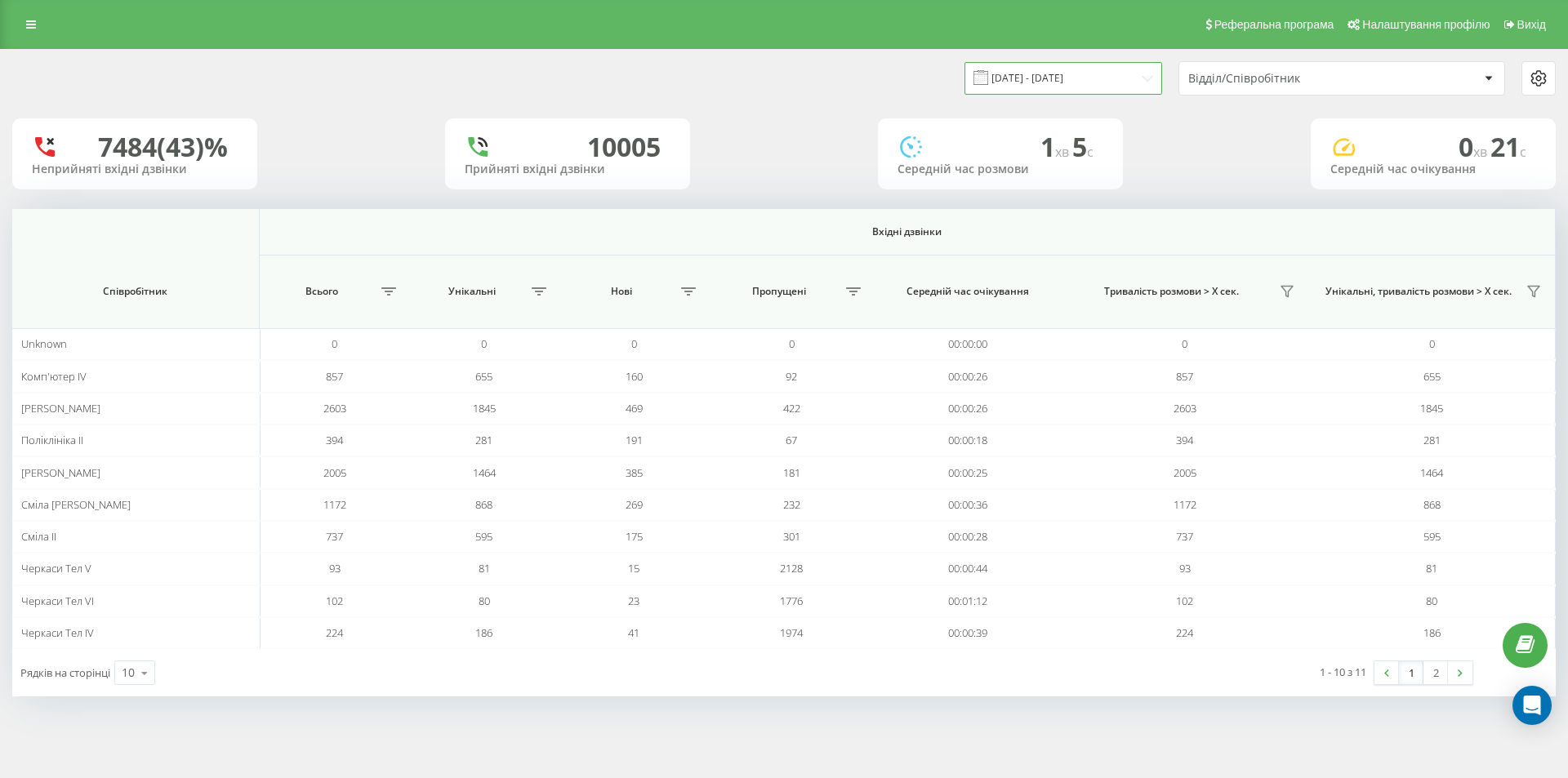
drag, startPoint x: 1084, startPoint y: 74, endPoint x: 1076, endPoint y: 80, distance: 10.0
click at [1083, 74] on input "[DATE] - [DATE]" at bounding box center [1063, 77] width 198 height 32
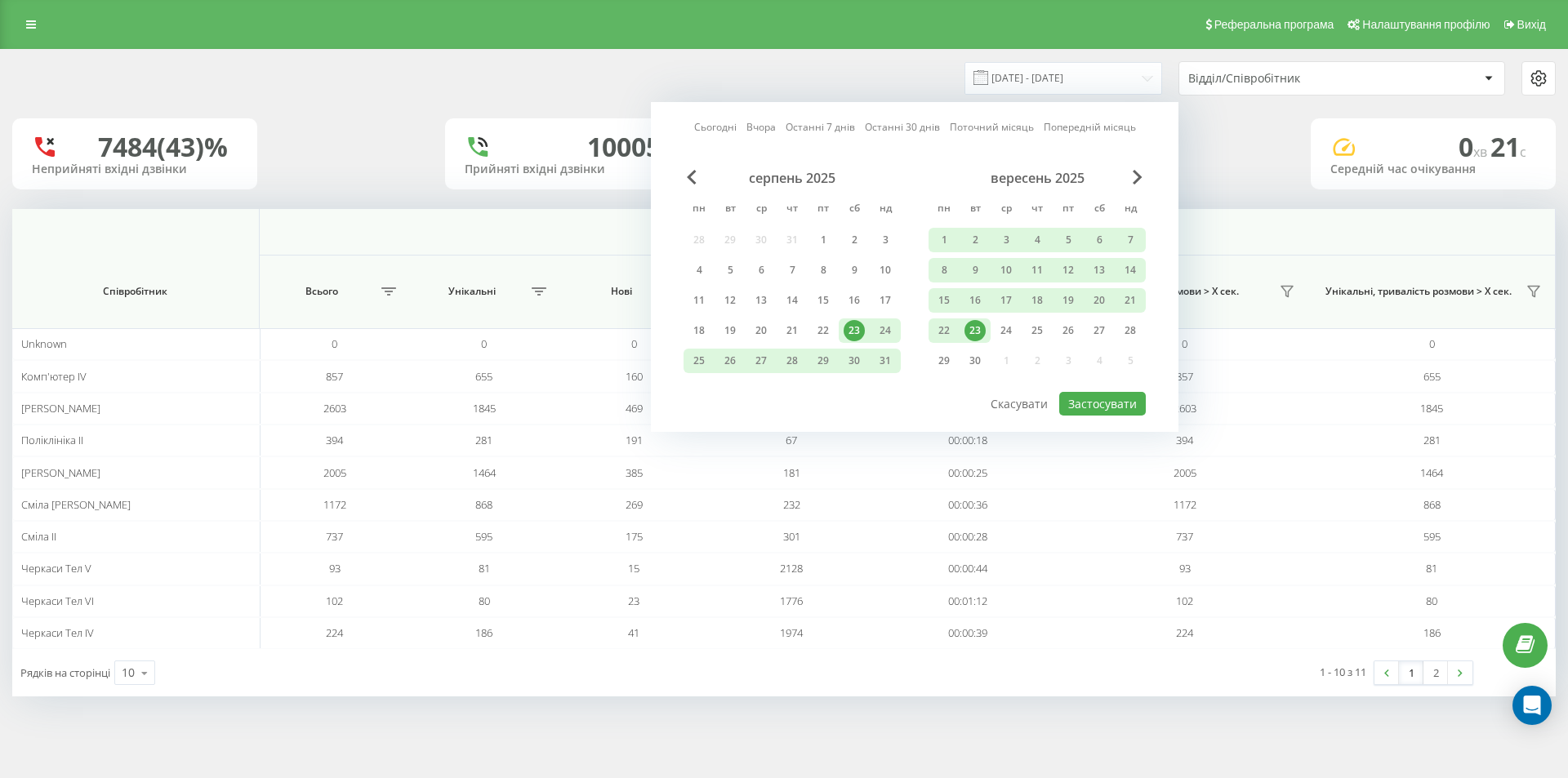
click at [708, 132] on link "Сьогодні" at bounding box center [715, 127] width 42 height 16
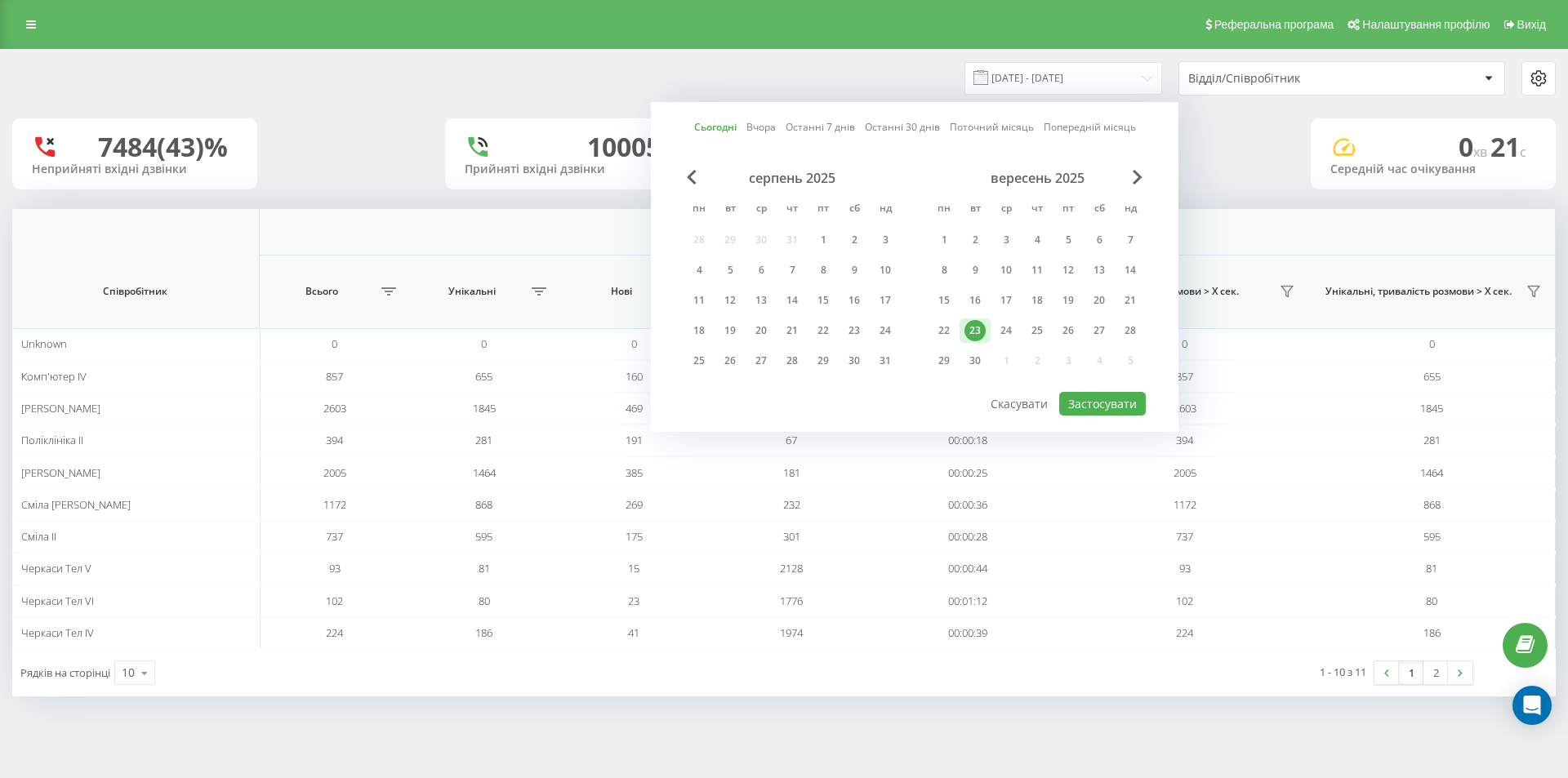
click at [1118, 418] on div "Сьогодні Вчора Останні 7 днів Останні 30 днів Поточний місяць Попередній місяць…" at bounding box center [915, 267] width 528 height 330
click at [1124, 411] on button "Застосувати" at bounding box center [1103, 404] width 86 height 24
type input "[DATE] - [DATE]"
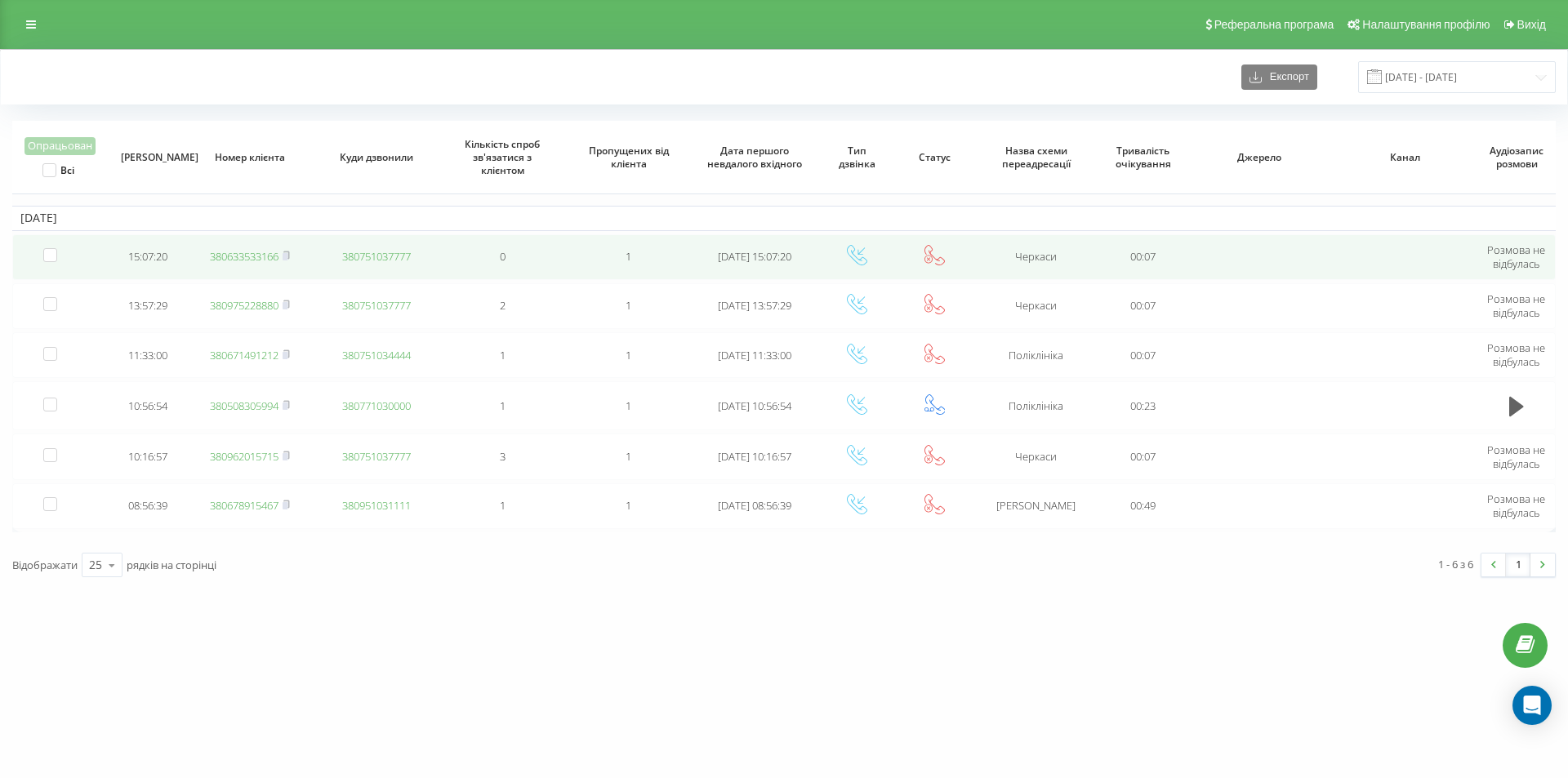
click at [224, 257] on link "380633533166" at bounding box center [244, 257] width 69 height 15
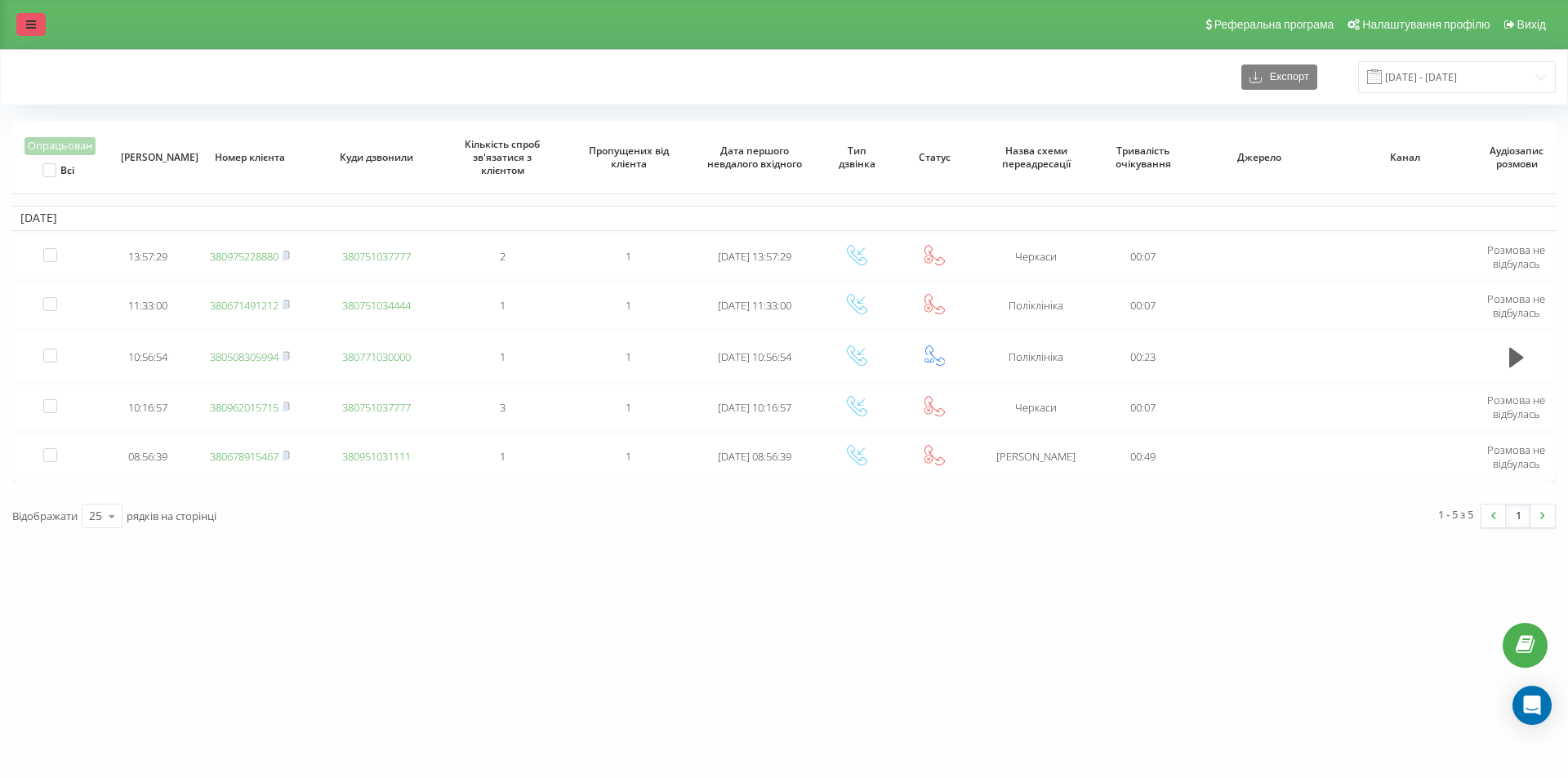
click at [45, 18] on div "Реферальна програма Налаштування профілю Вихід" at bounding box center [784, 24] width 1568 height 49
click at [31, 19] on icon at bounding box center [30, 24] width 10 height 11
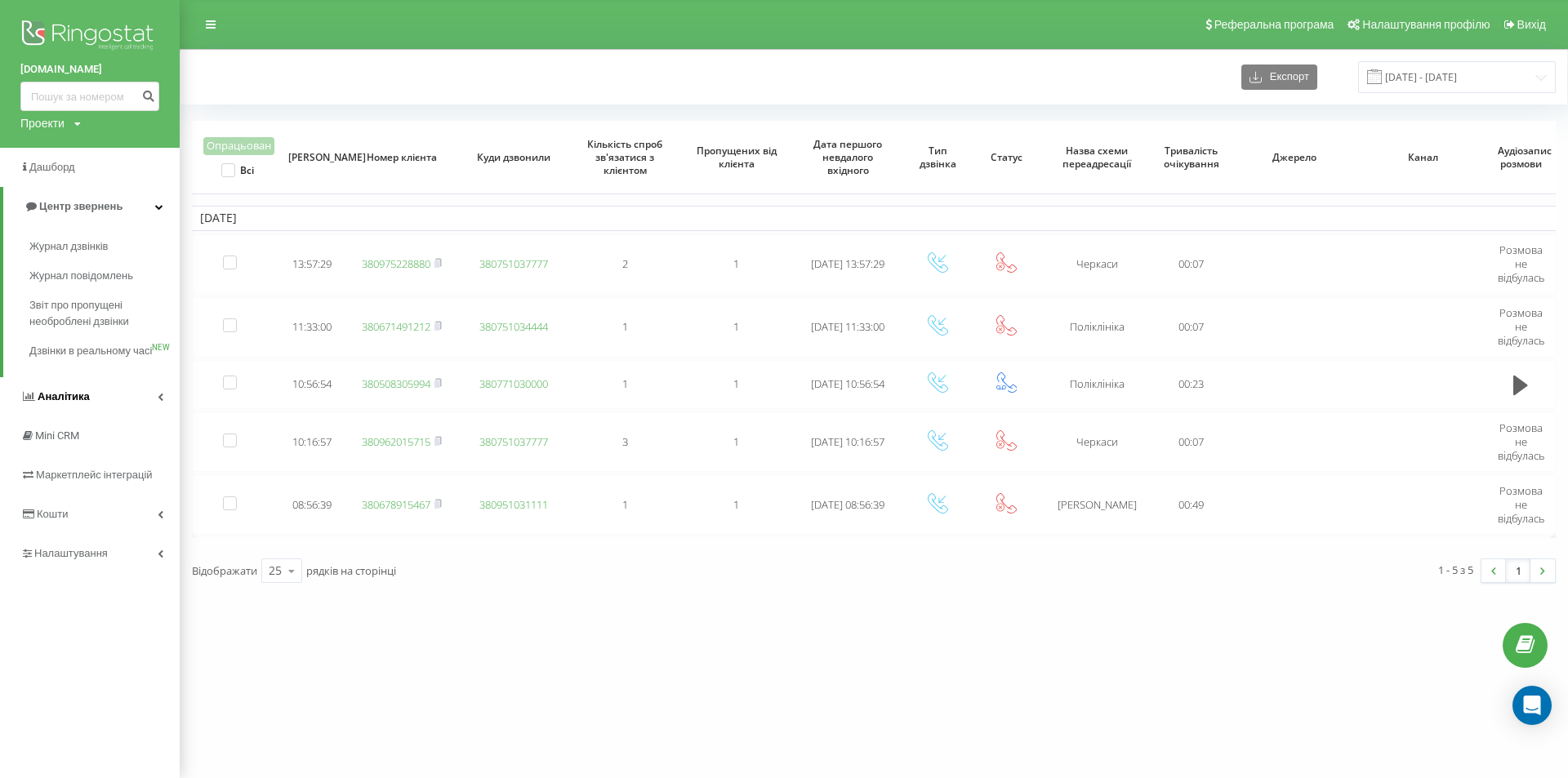
click at [91, 416] on link "Аналiтика" at bounding box center [89, 396] width 179 height 40
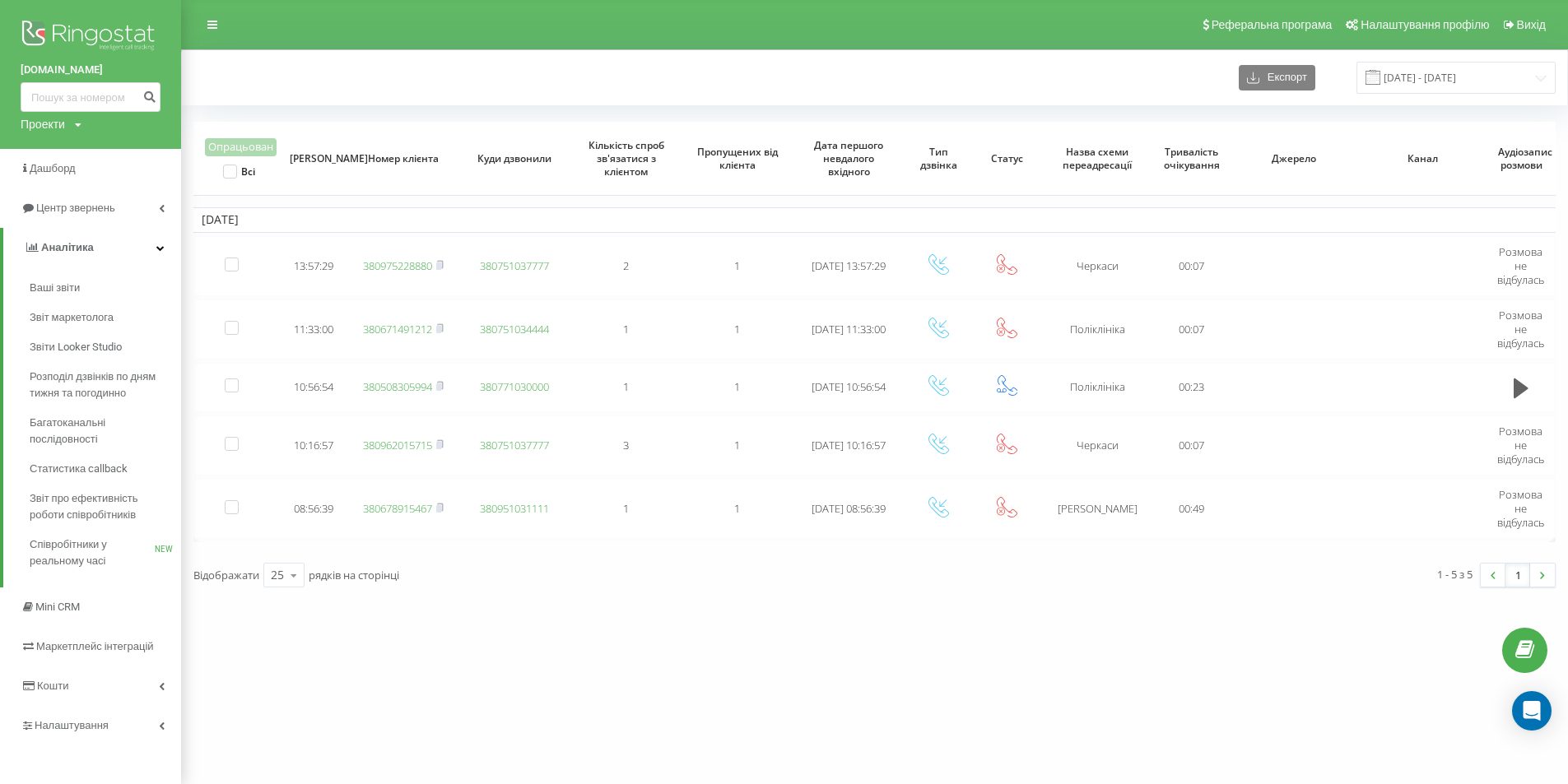
drag, startPoint x: 222, startPoint y: 18, endPoint x: 281, endPoint y: 2, distance: 61.1
click at [222, 17] on link at bounding box center [212, 24] width 30 height 23
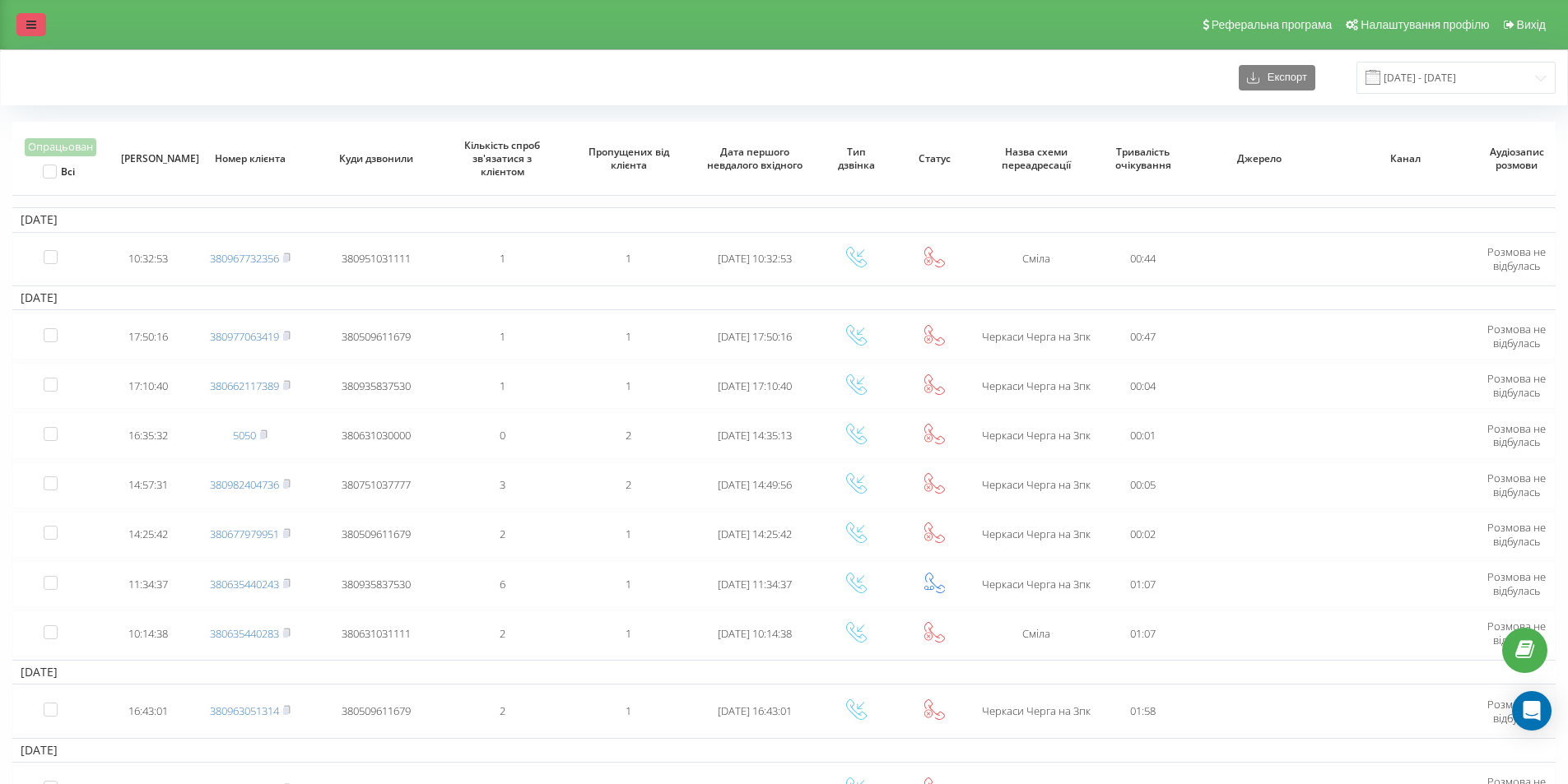
click at [45, 27] on link at bounding box center [32, 24] width 30 height 23
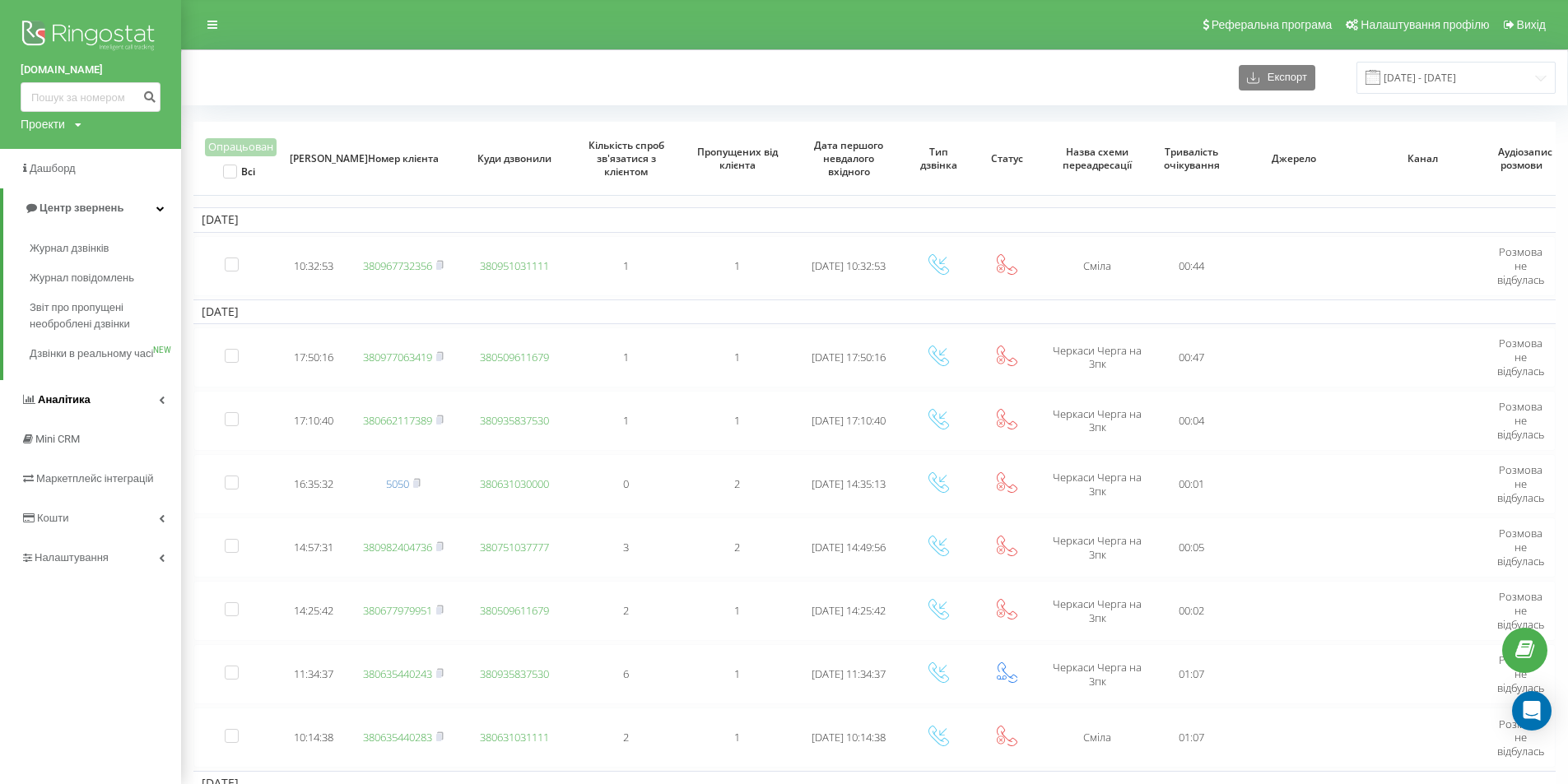
click at [80, 406] on span "Аналiтика" at bounding box center [64, 398] width 53 height 12
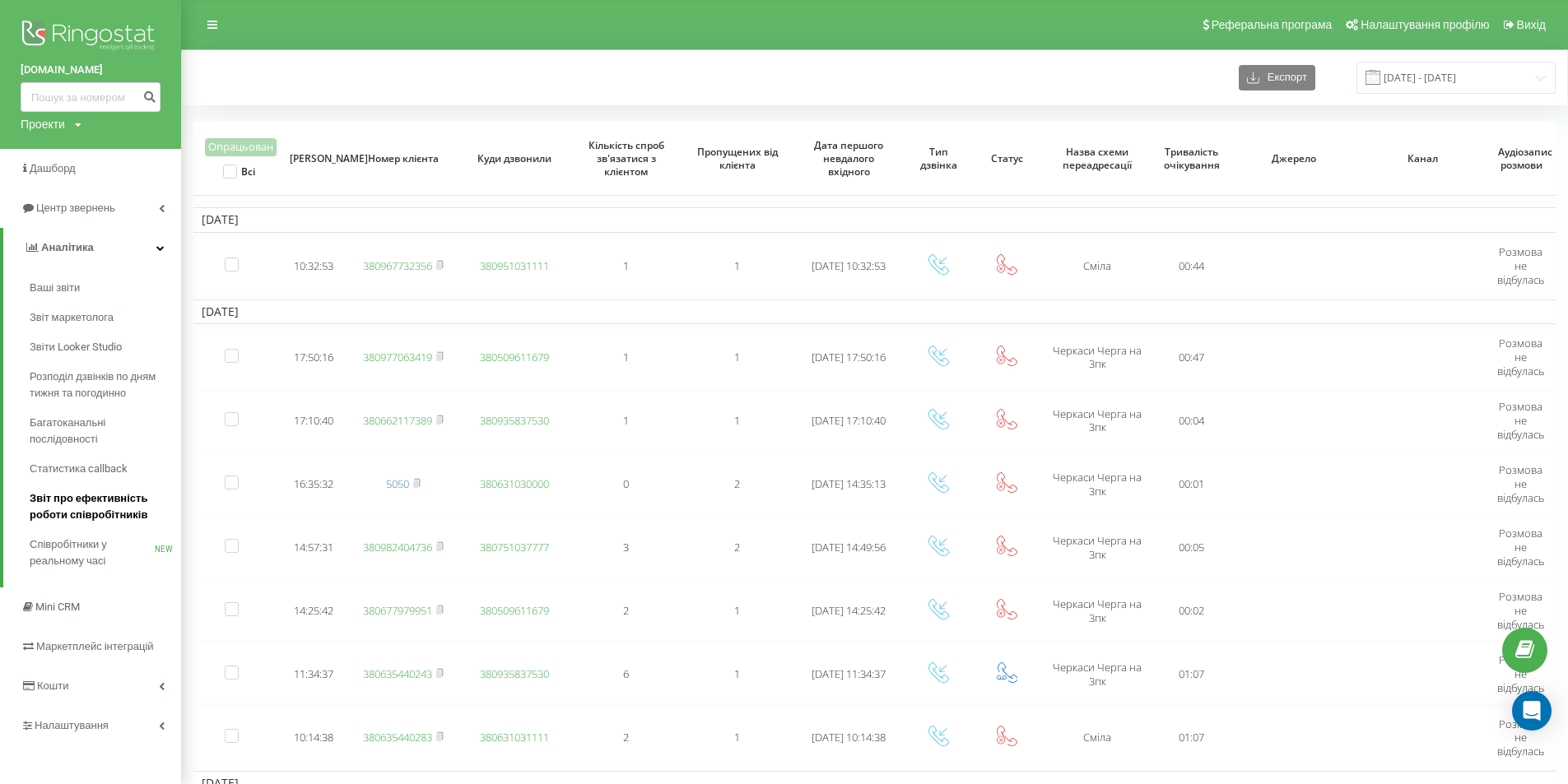
click at [80, 504] on span "Звіт про ефективність роботи співробітників" at bounding box center [101, 507] width 143 height 33
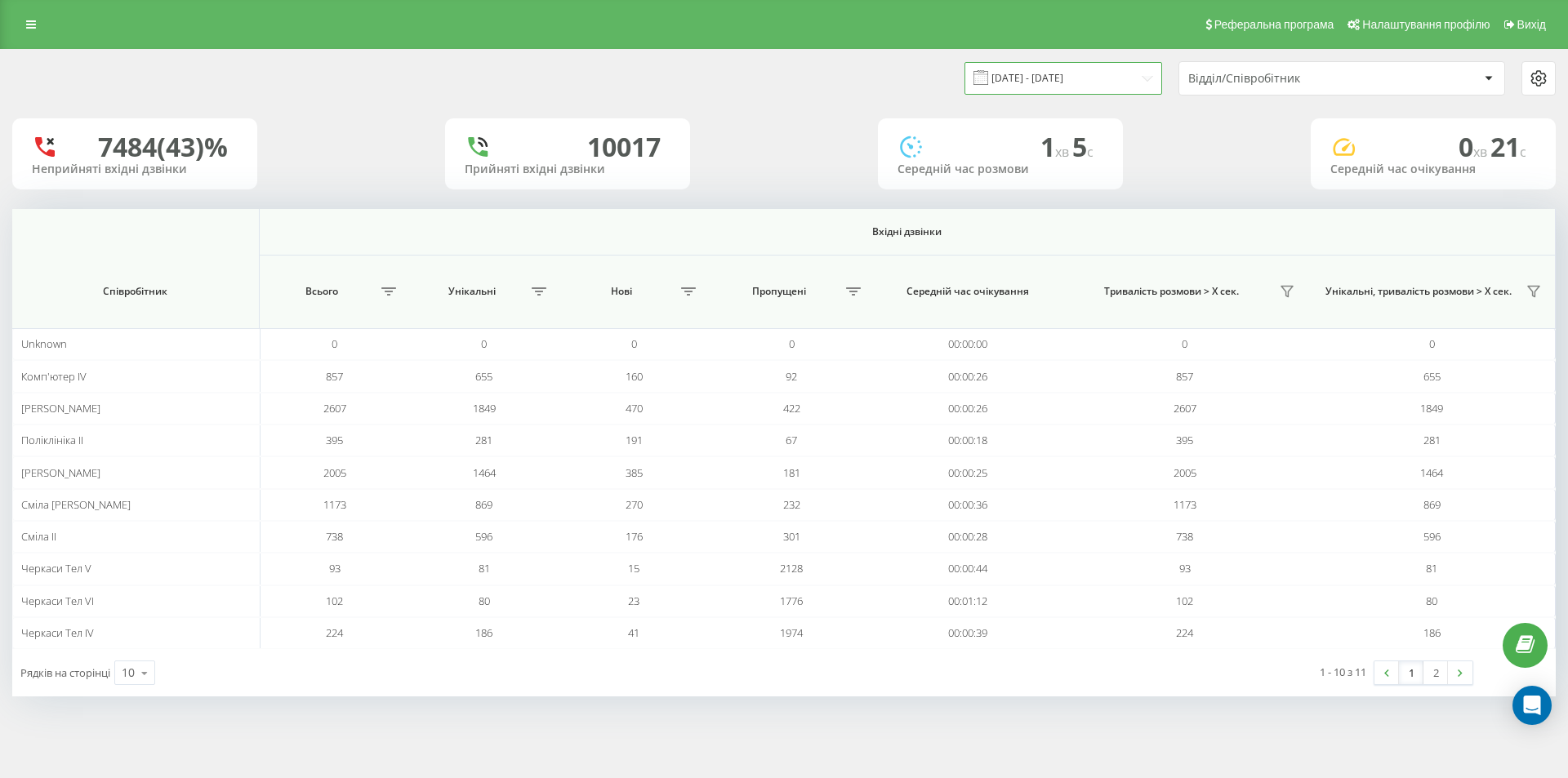
click at [1139, 74] on input "[DATE] - [DATE]" at bounding box center [1063, 77] width 198 height 32
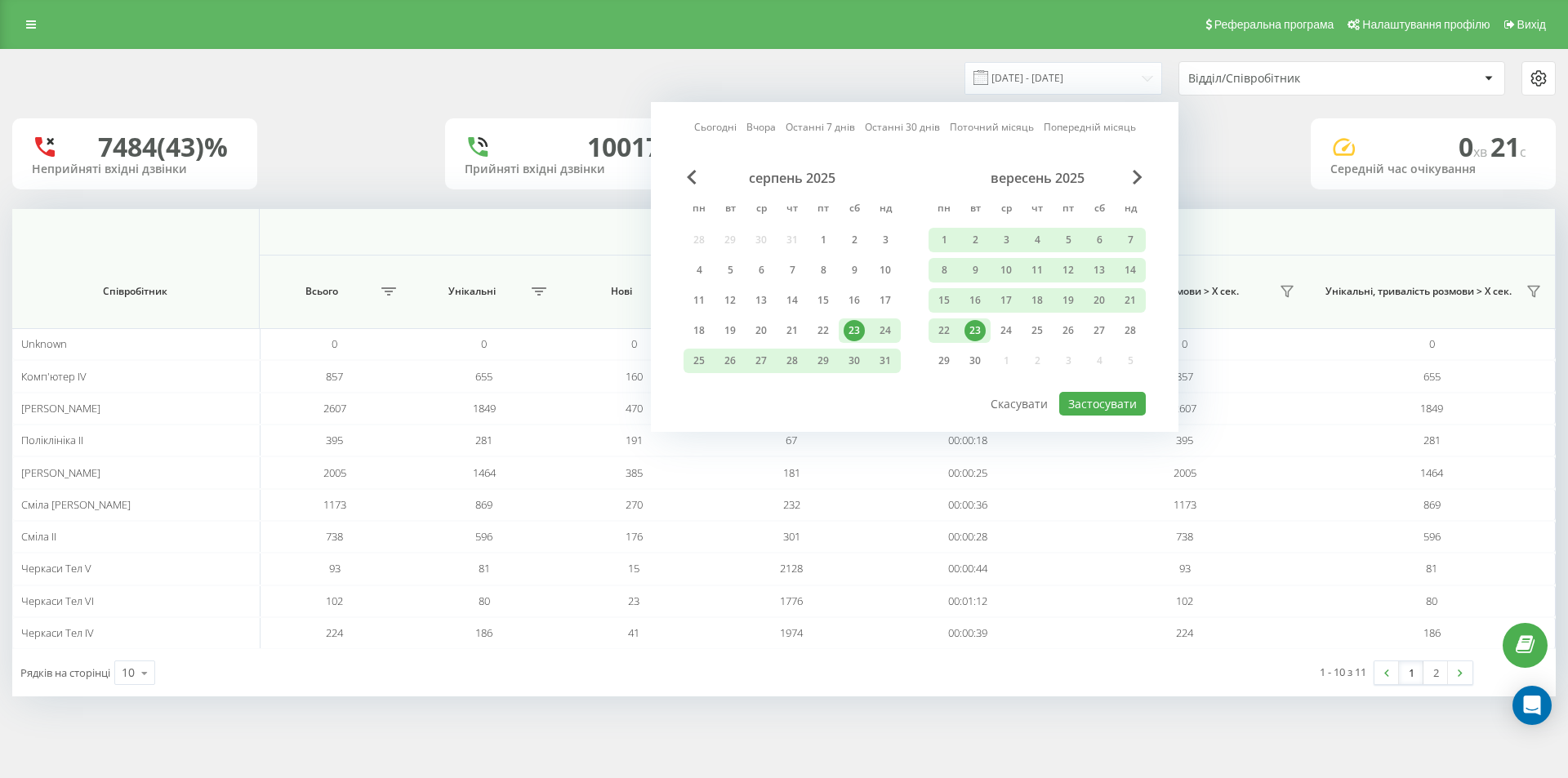
click at [734, 128] on link "Сьогодні" at bounding box center [715, 127] width 42 height 16
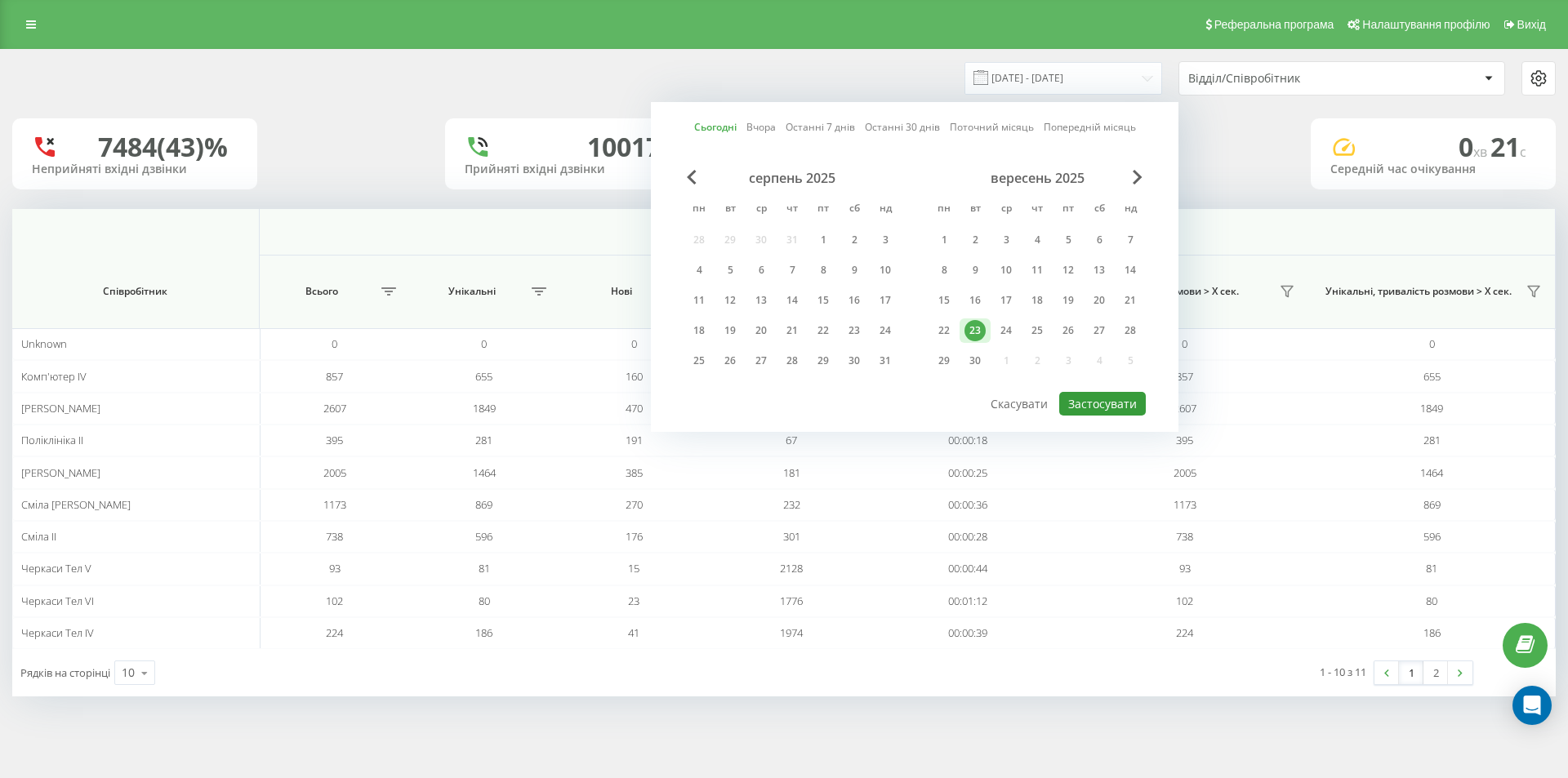
click at [1095, 400] on button "Застосувати" at bounding box center [1103, 404] width 86 height 24
type input "[DATE] - [DATE]"
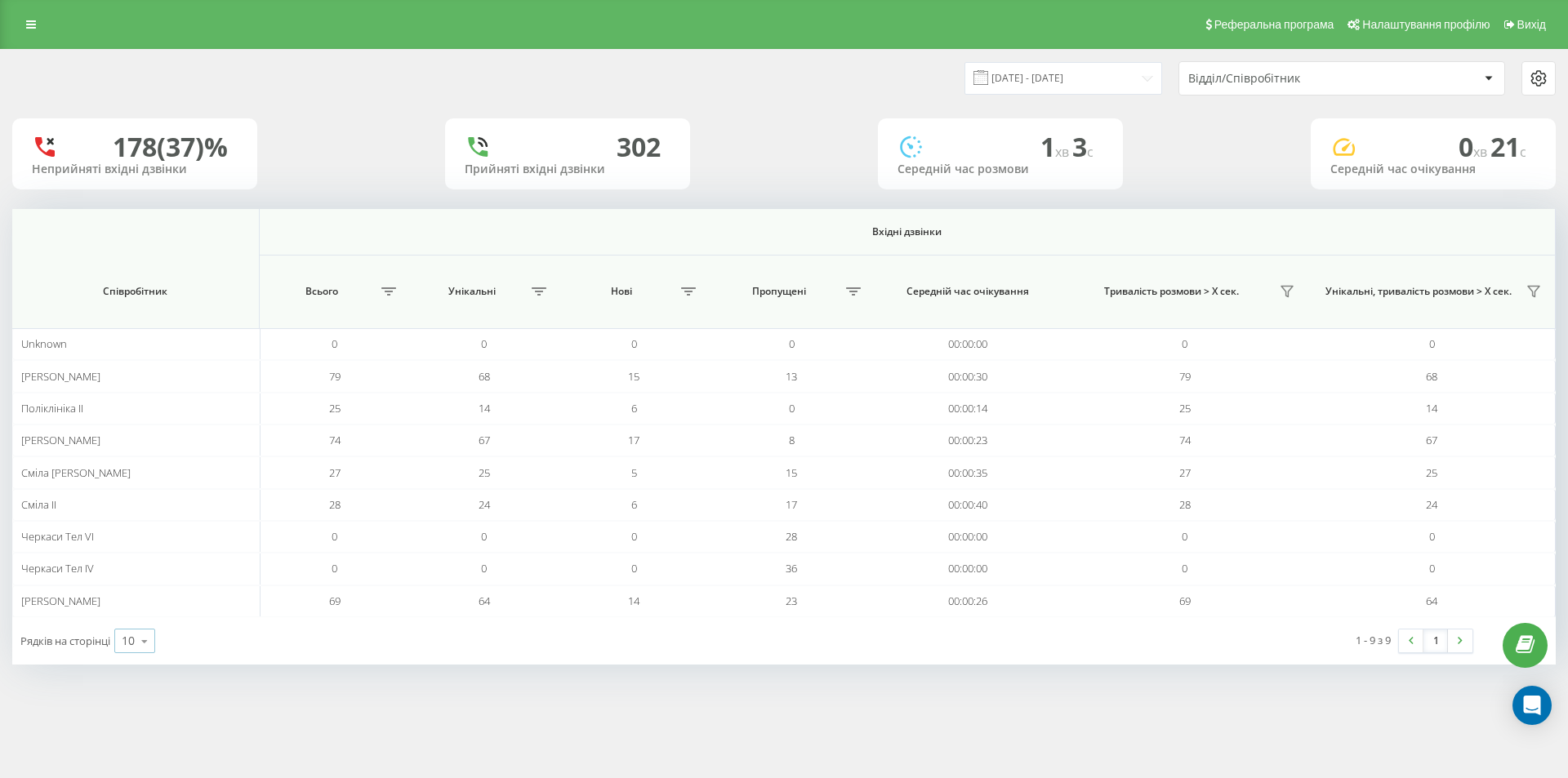
click at [156, 640] on icon at bounding box center [144, 641] width 25 height 32
click at [139, 615] on span "100" at bounding box center [131, 617] width 19 height 16
click at [14, 14] on div "Реферальна програма Налаштування профілю Вихід" at bounding box center [784, 24] width 1568 height 49
click at [32, 28] on icon at bounding box center [30, 24] width 10 height 11
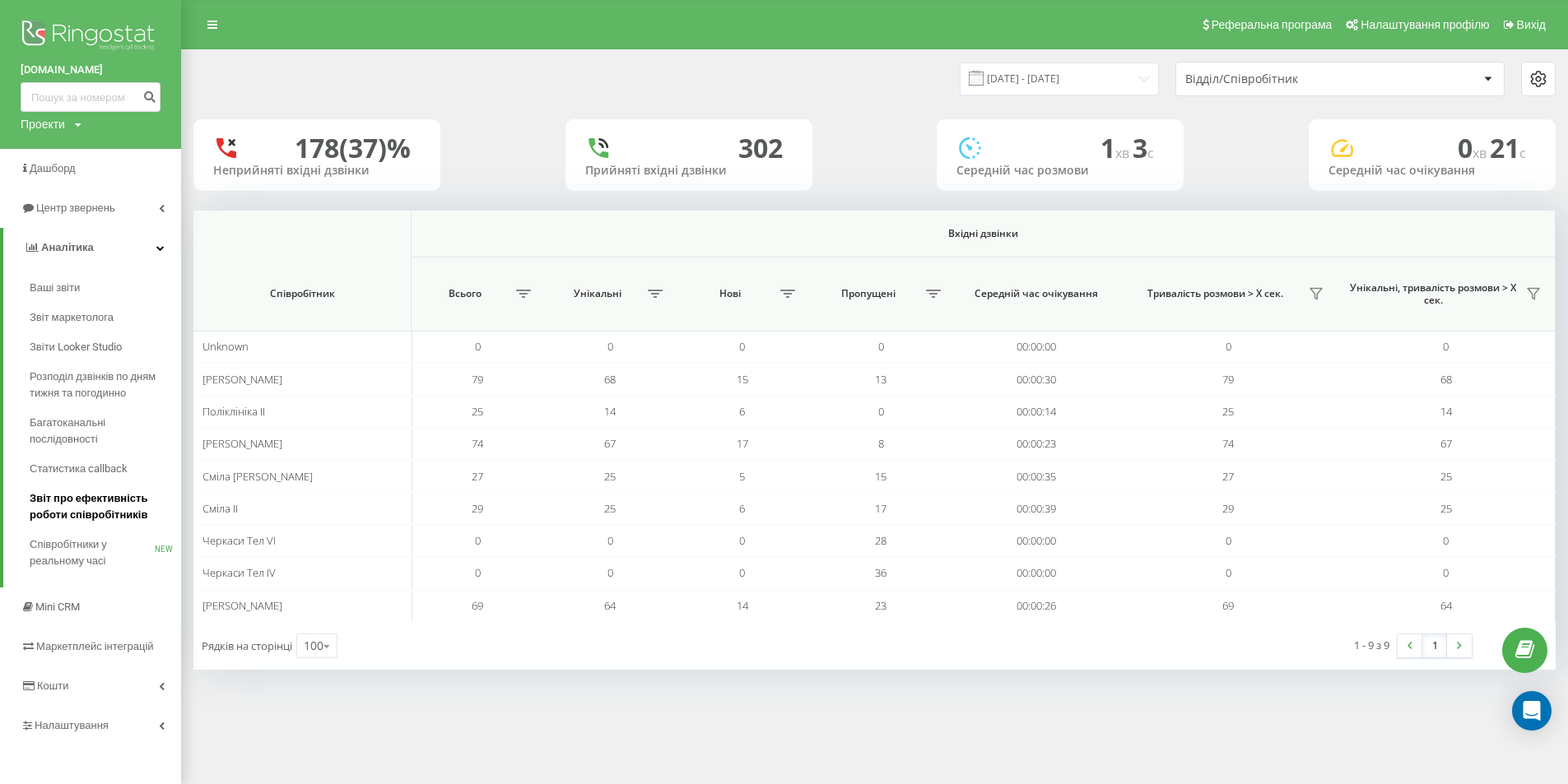
click at [122, 512] on span "Звіт про ефективність роботи співробітників" at bounding box center [101, 507] width 143 height 33
click at [108, 487] on link "Звіт про ефективність роботи співробітників" at bounding box center [105, 507] width 151 height 46
click at [417, 62] on div "23.09.2025 - 23.09.2025 Відділ/Співробітник" at bounding box center [874, 79] width 1362 height 34
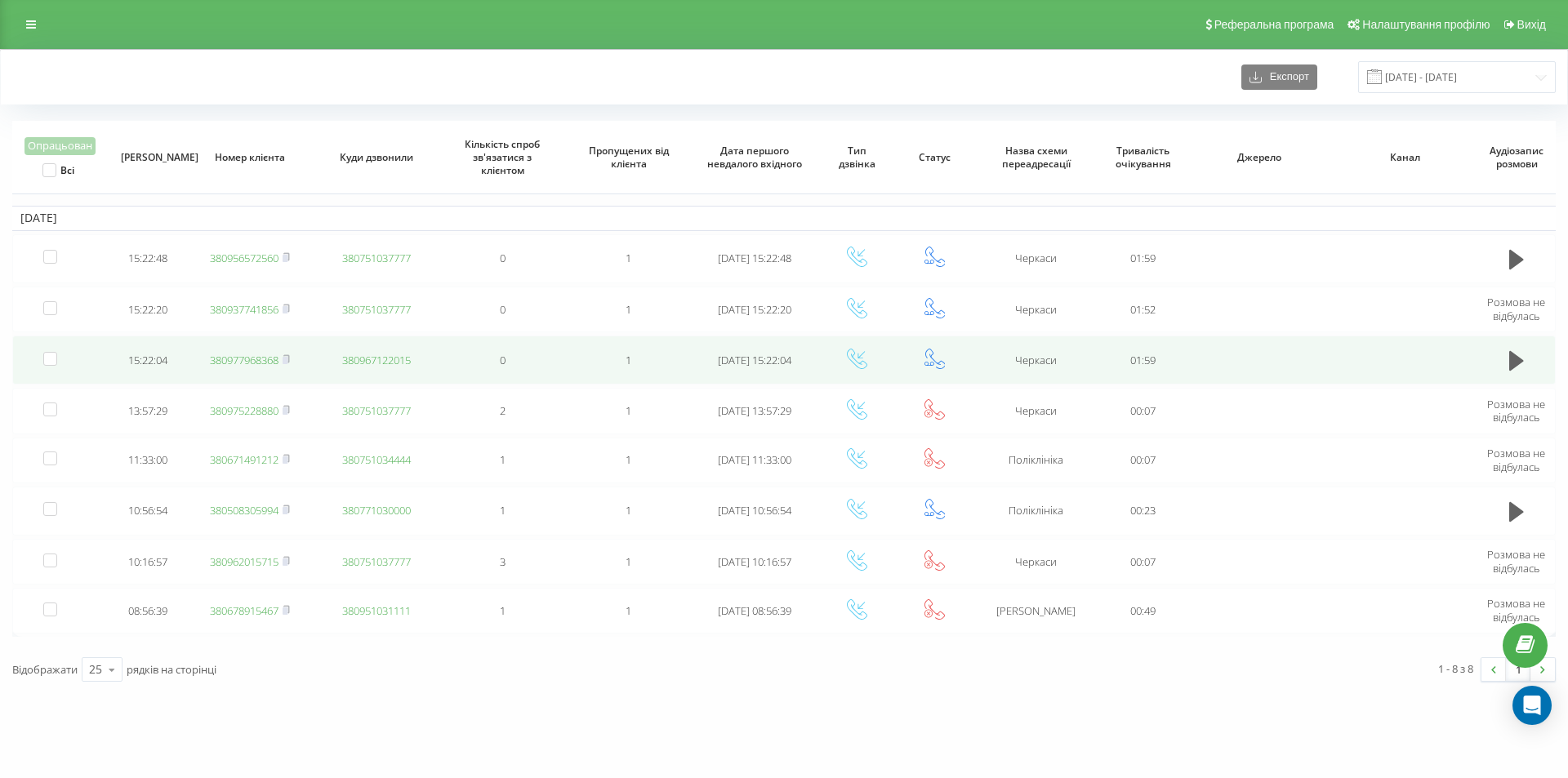
click at [244, 356] on link "380977968368" at bounding box center [244, 360] width 69 height 15
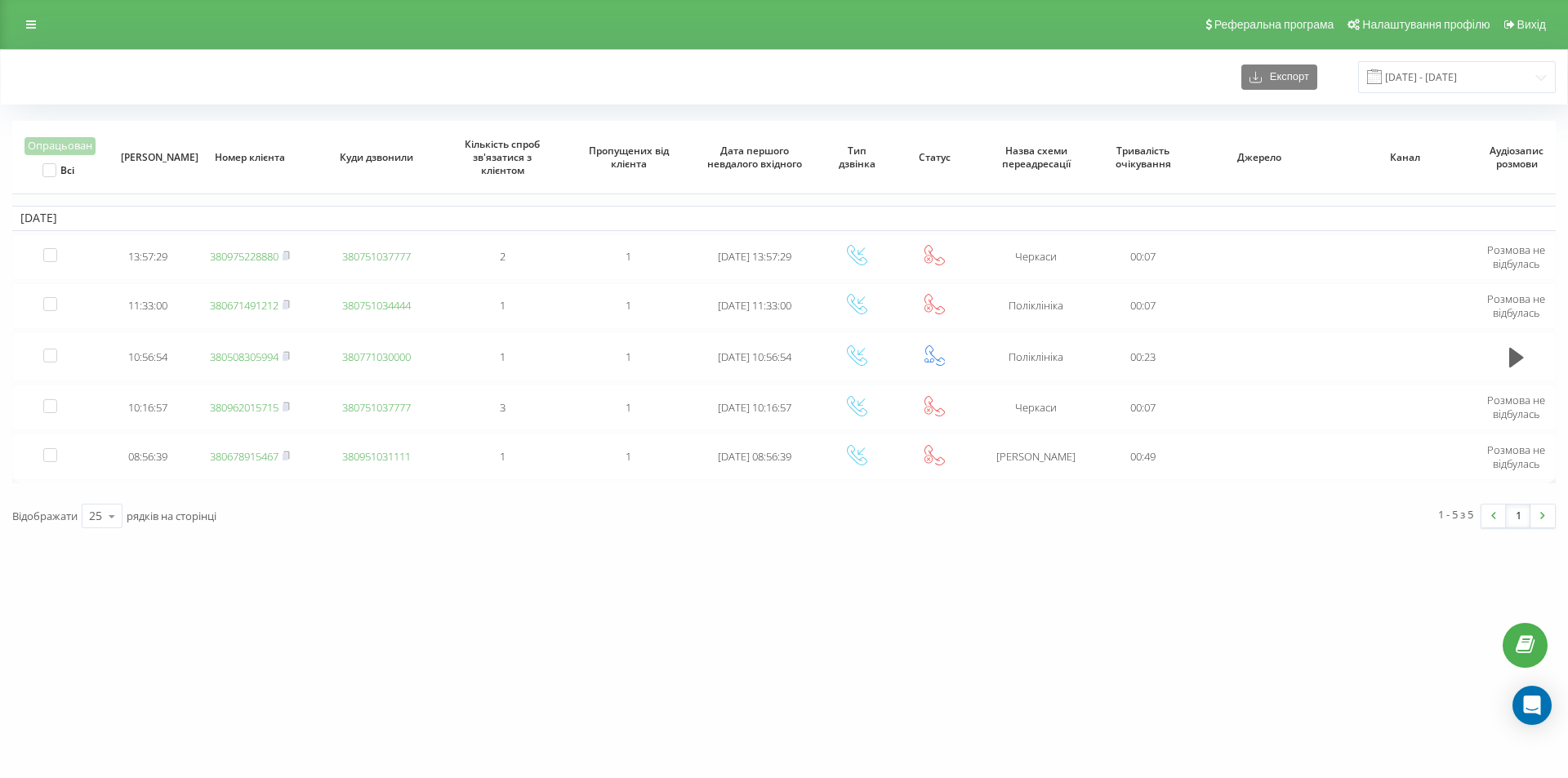
click at [233, 576] on div "[DOMAIN_NAME] Проекти [DOMAIN_NAME] Дашборд Центр звернень Журнал дзвінків Журн…" at bounding box center [784, 389] width 1568 height 778
